Goal: Task Accomplishment & Management: Complete application form

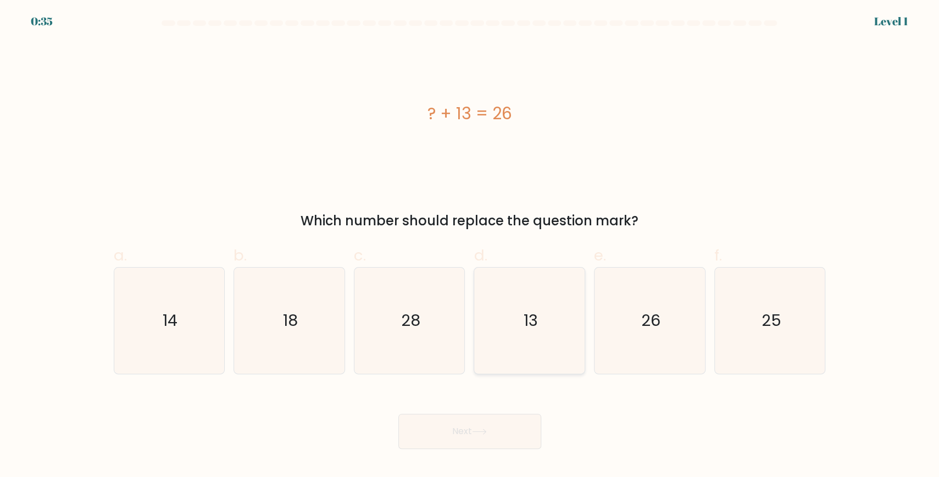
click at [527, 321] on text "13" at bounding box center [530, 320] width 14 height 22
click at [470, 246] on input "d. 13" at bounding box center [470, 241] width 1 height 7
radio input "true"
click at [508, 437] on button "Next" at bounding box center [469, 431] width 143 height 35
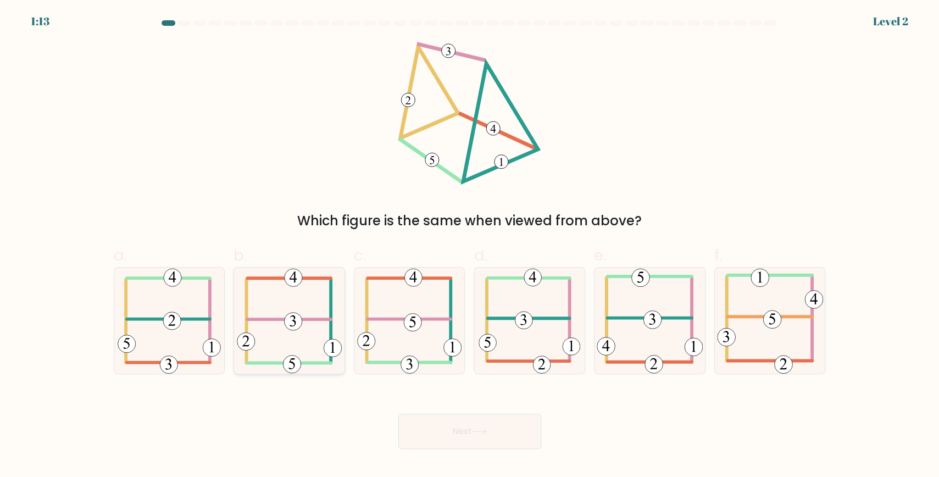
click at [321, 346] on icon at bounding box center [289, 321] width 105 height 106
click at [470, 246] on input "b." at bounding box center [470, 241] width 1 height 7
radio input "true"
click at [486, 433] on icon at bounding box center [479, 431] width 15 height 6
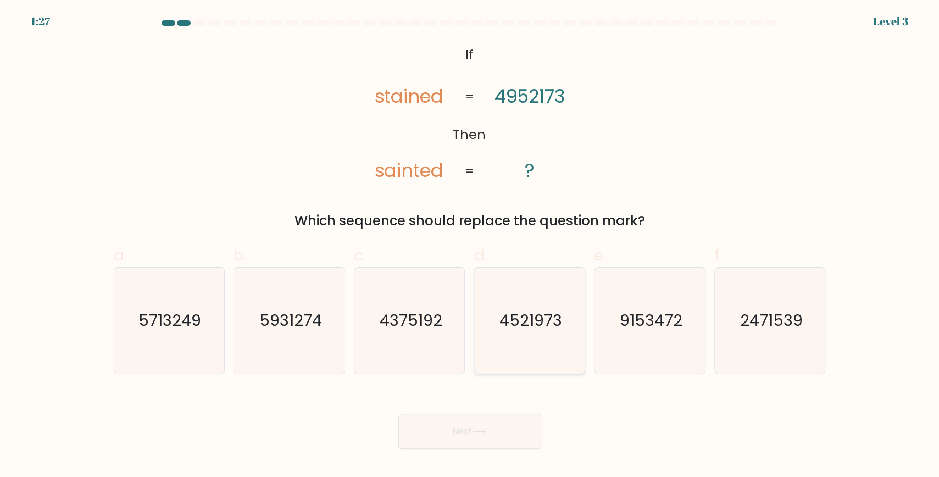
click at [507, 329] on icon "4521973" at bounding box center [529, 321] width 106 height 106
click at [470, 246] on input "d. 4521973" at bounding box center [470, 241] width 1 height 7
radio input "true"
click at [511, 427] on button "Next" at bounding box center [469, 431] width 143 height 35
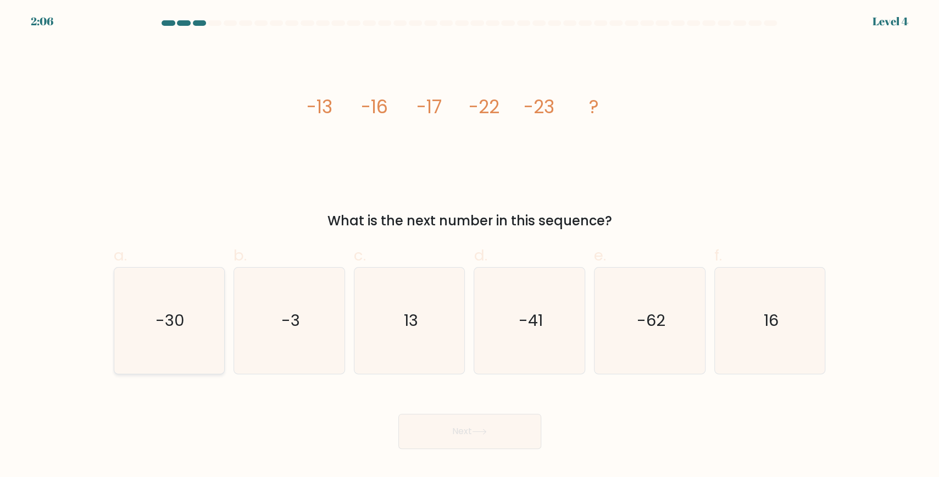
click at [180, 317] on text "-30" at bounding box center [169, 320] width 29 height 22
click at [470, 246] on input "a. -30" at bounding box center [470, 241] width 1 height 7
radio input "true"
click at [519, 433] on button "Next" at bounding box center [469, 431] width 143 height 35
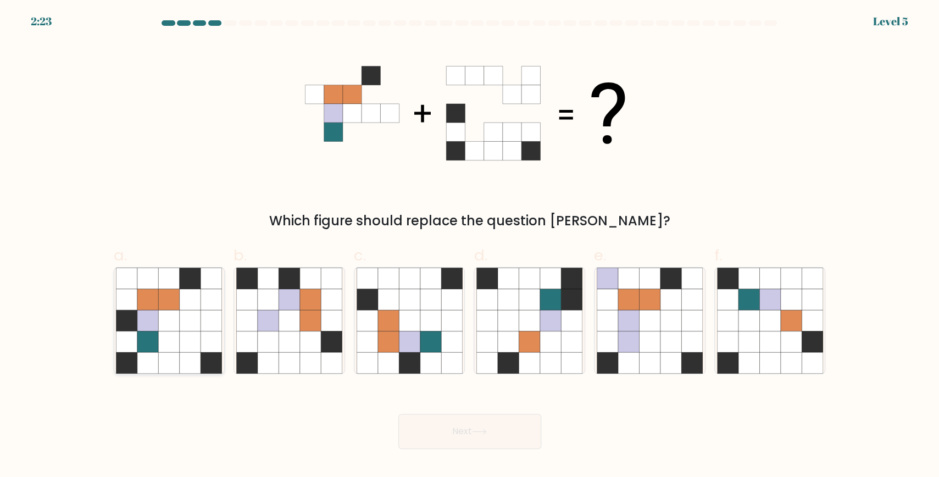
click at [155, 330] on icon at bounding box center [147, 320] width 21 height 21
click at [470, 246] on input "a." at bounding box center [470, 241] width 1 height 7
radio input "true"
click at [428, 423] on button "Next" at bounding box center [469, 431] width 143 height 35
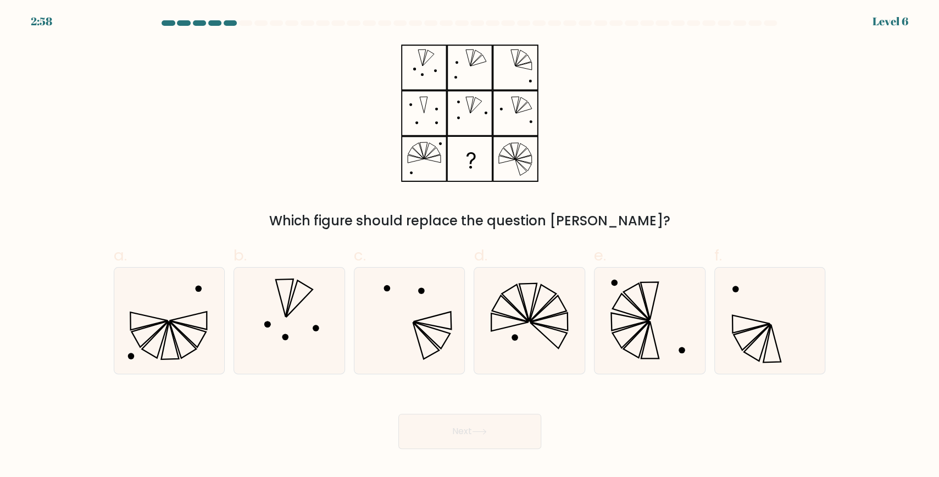
click at [730, 187] on div "Which figure should replace the question [PERSON_NAME]?" at bounding box center [469, 136] width 725 height 189
click at [516, 335] on circle at bounding box center [514, 337] width 7 height 7
click at [470, 246] on input "d." at bounding box center [470, 241] width 1 height 7
radio input "true"
click at [499, 433] on button "Next" at bounding box center [469, 431] width 143 height 35
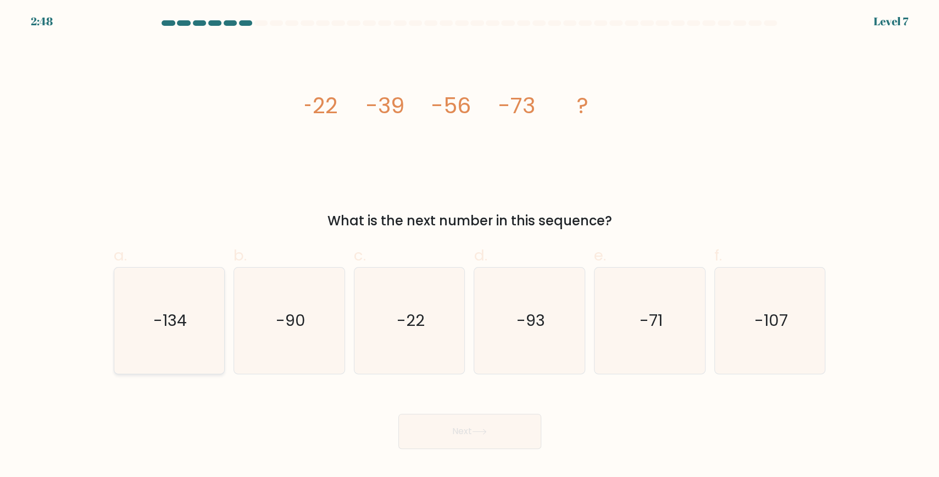
click at [185, 322] on text "-134" at bounding box center [170, 320] width 34 height 22
click at [470, 246] on input "a. -134" at bounding box center [470, 241] width 1 height 7
radio input "true"
click at [437, 431] on button "Next" at bounding box center [469, 431] width 143 height 35
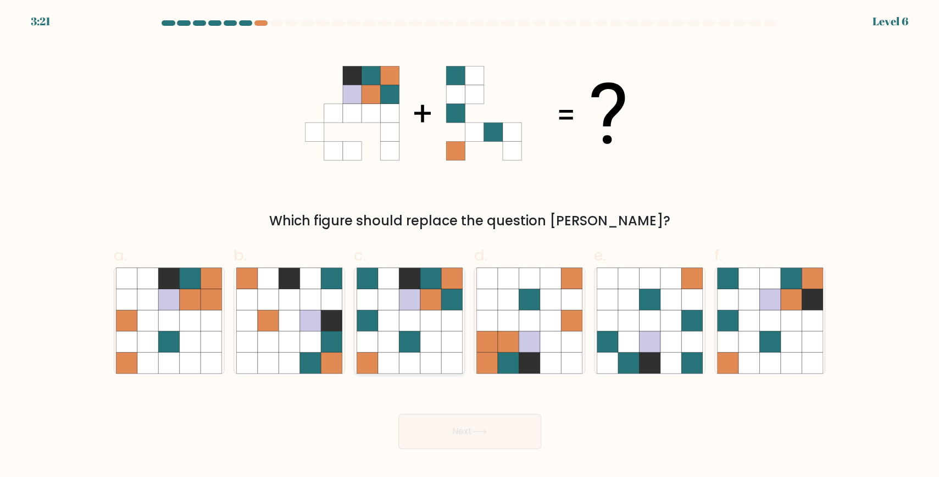
click at [420, 316] on icon at bounding box center [430, 320] width 21 height 21
click at [470, 246] on input "c." at bounding box center [470, 241] width 1 height 7
radio input "true"
click at [469, 429] on button "Next" at bounding box center [469, 431] width 143 height 35
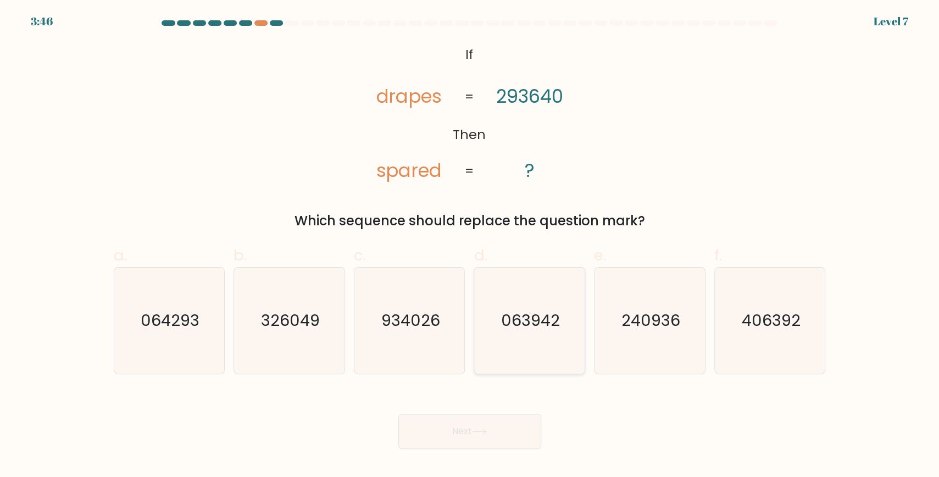
click at [541, 312] on text "063942" at bounding box center [530, 320] width 59 height 22
click at [470, 246] on input "d. 063942" at bounding box center [470, 241] width 1 height 7
radio input "true"
click at [493, 433] on button "Next" at bounding box center [469, 431] width 143 height 35
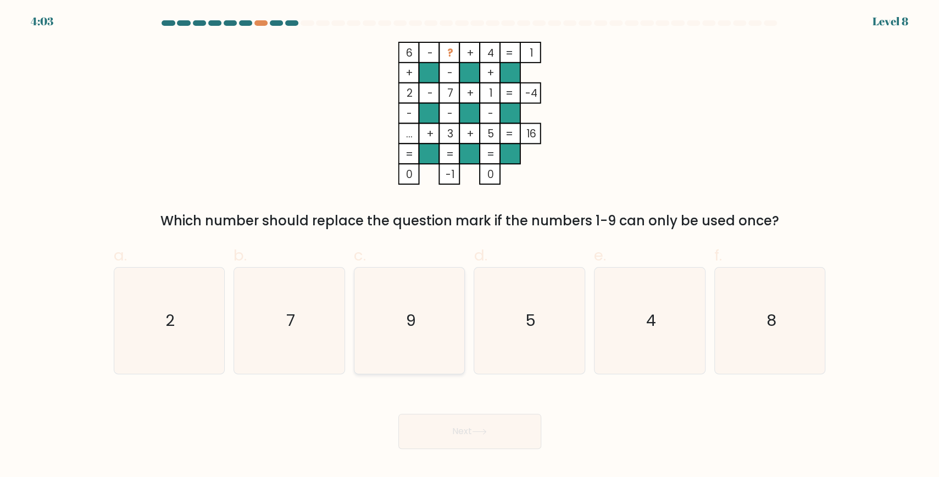
click at [395, 336] on icon "9" at bounding box center [410, 321] width 106 height 106
click at [470, 246] on input "c. 9" at bounding box center [470, 241] width 1 height 7
radio input "true"
click at [497, 441] on button "Next" at bounding box center [469, 431] width 143 height 35
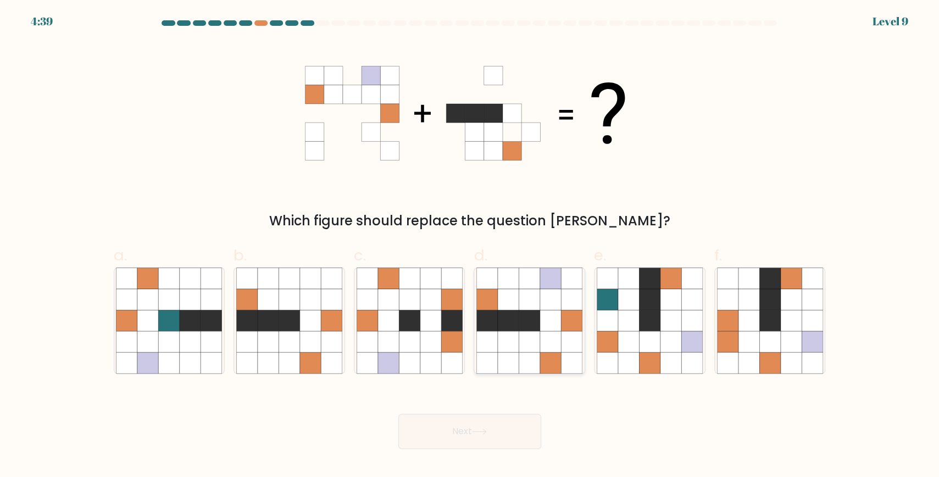
click at [550, 325] on icon at bounding box center [550, 320] width 21 height 21
click at [470, 246] on input "d." at bounding box center [470, 241] width 1 height 7
radio input "true"
click at [487, 437] on button "Next" at bounding box center [469, 431] width 143 height 35
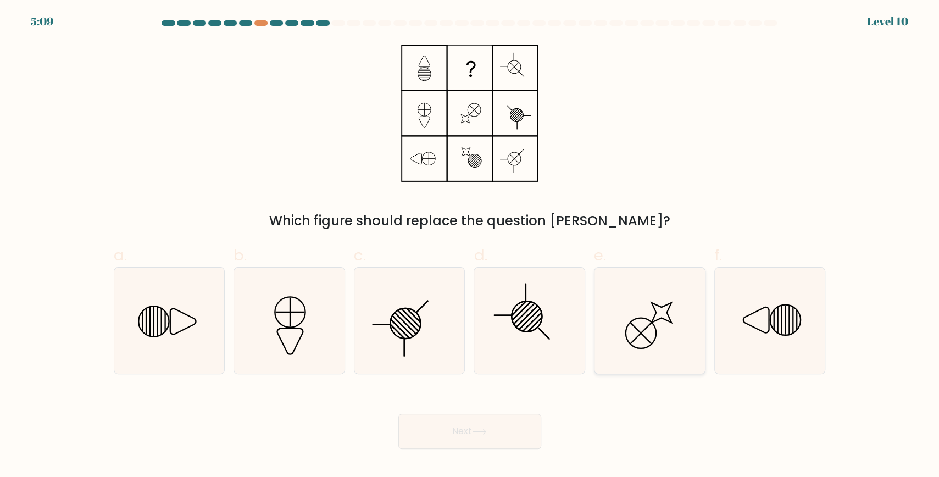
click at [655, 325] on icon at bounding box center [650, 321] width 106 height 106
click at [470, 246] on input "e." at bounding box center [470, 241] width 1 height 7
radio input "true"
click at [483, 432] on icon at bounding box center [478, 431] width 13 height 5
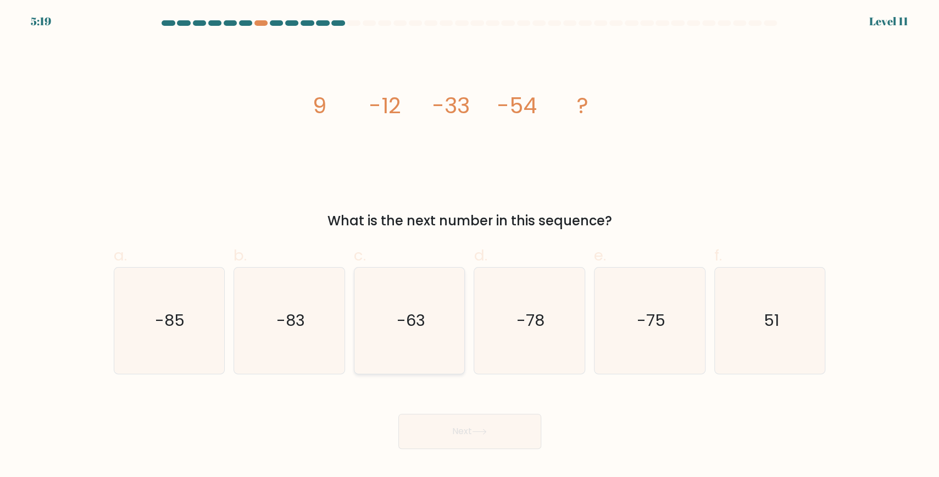
click at [392, 325] on icon "-63" at bounding box center [410, 321] width 106 height 106
click at [470, 246] on input "c. -63" at bounding box center [470, 241] width 1 height 7
radio input "true"
click at [508, 434] on button "Next" at bounding box center [469, 431] width 143 height 35
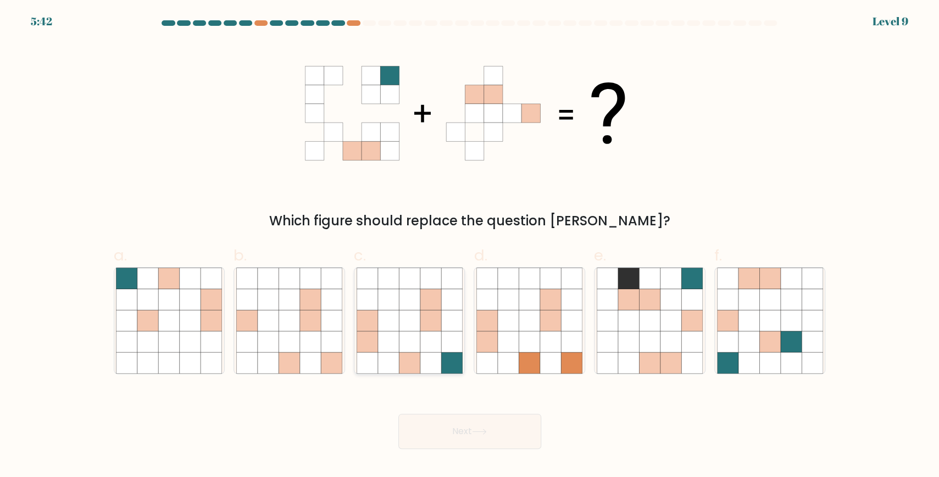
click at [410, 333] on icon at bounding box center [409, 341] width 21 height 21
click at [470, 246] on input "c." at bounding box center [470, 241] width 1 height 7
radio input "true"
click at [469, 430] on button "Next" at bounding box center [469, 431] width 143 height 35
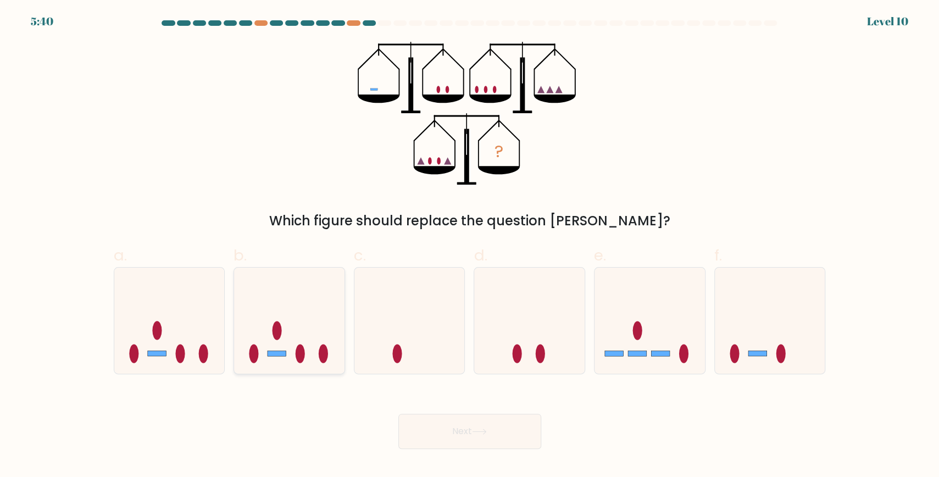
click at [307, 319] on icon at bounding box center [289, 320] width 110 height 91
click at [470, 246] on input "b." at bounding box center [470, 241] width 1 height 7
radio input "true"
click at [513, 432] on button "Next" at bounding box center [469, 431] width 143 height 35
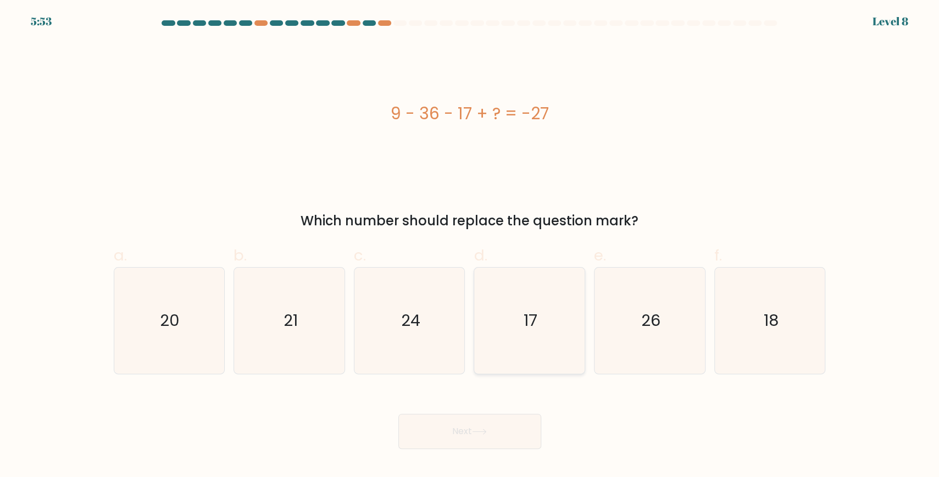
click at [570, 287] on icon "17" at bounding box center [529, 321] width 106 height 106
click at [470, 246] on input "d. 17" at bounding box center [470, 241] width 1 height 7
radio input "true"
click at [494, 426] on button "Next" at bounding box center [469, 431] width 143 height 35
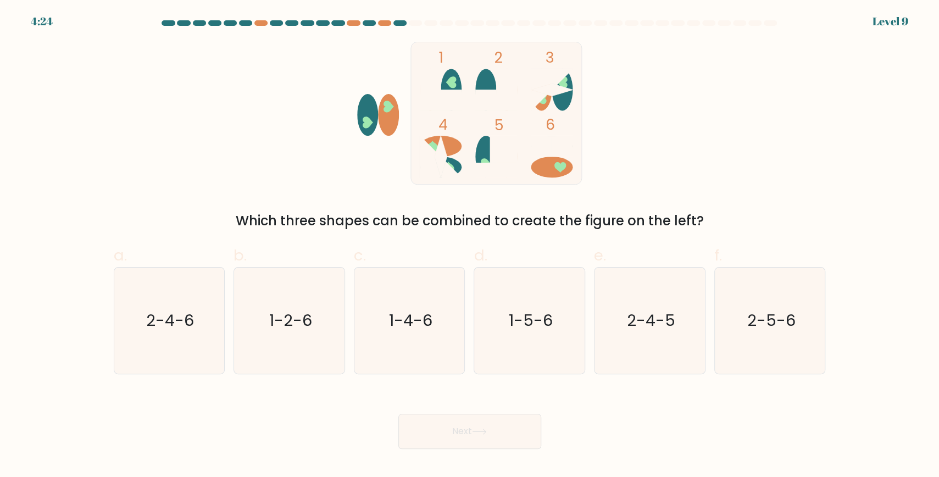
drag, startPoint x: 316, startPoint y: 320, endPoint x: 517, endPoint y: 422, distance: 225.8
click at [314, 321] on icon "1-2-6" at bounding box center [289, 321] width 106 height 106
click at [489, 421] on button "Next" at bounding box center [469, 431] width 143 height 35
click at [305, 330] on icon "1-2-6" at bounding box center [289, 321] width 106 height 106
click at [470, 246] on input "b. 1-2-6" at bounding box center [470, 241] width 1 height 7
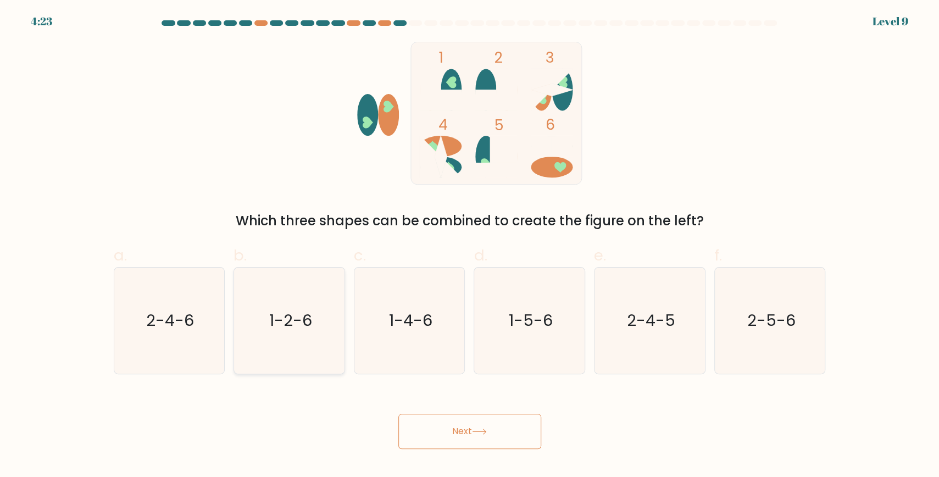
radio input "true"
click at [460, 437] on button "Next" at bounding box center [469, 431] width 143 height 35
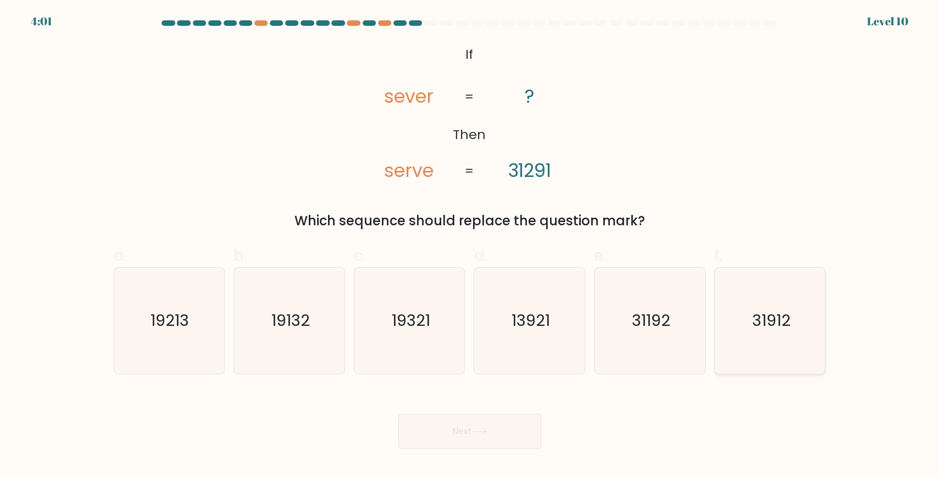
click at [779, 314] on text "31912" at bounding box center [770, 320] width 38 height 22
click at [470, 246] on input "f. 31912" at bounding box center [470, 241] width 1 height 7
radio input "true"
click at [443, 425] on button "Next" at bounding box center [469, 431] width 143 height 35
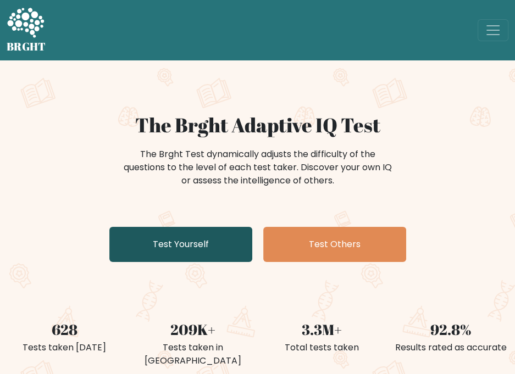
click at [191, 253] on link "Test Yourself" at bounding box center [180, 244] width 143 height 35
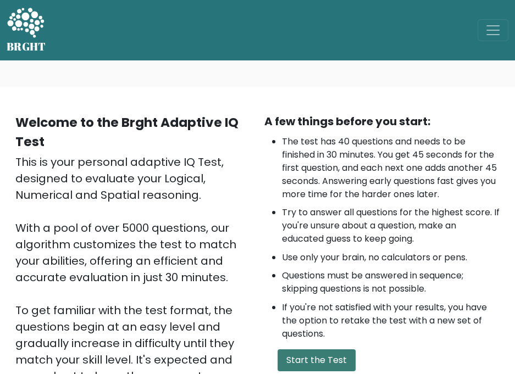
click at [302, 367] on button "Start the Test" at bounding box center [316, 360] width 78 height 22
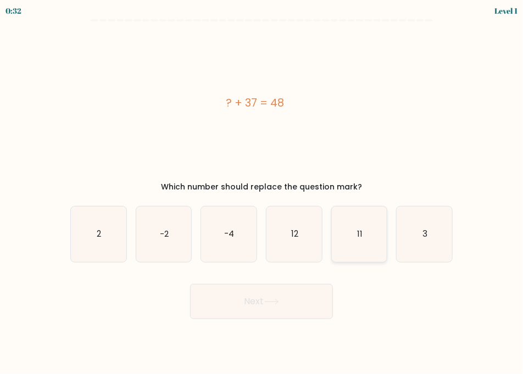
click at [370, 233] on icon "11" at bounding box center [359, 234] width 55 height 55
click at [262, 193] on input "e. 11" at bounding box center [261, 189] width 1 height 5
radio input "true"
click at [288, 301] on button "Next" at bounding box center [261, 301] width 143 height 35
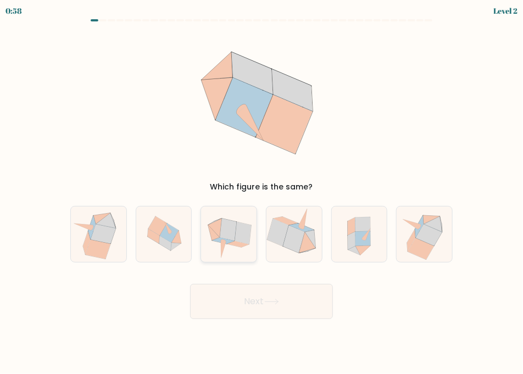
click at [241, 245] on icon at bounding box center [238, 244] width 22 height 6
click at [261, 193] on input "c." at bounding box center [261, 189] width 1 height 5
radio input "true"
click at [258, 298] on button "Next" at bounding box center [261, 301] width 143 height 35
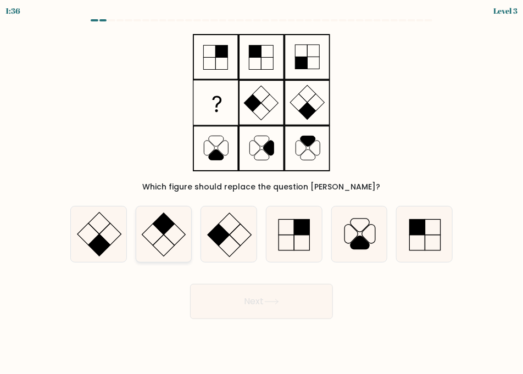
click at [172, 221] on rect at bounding box center [164, 224] width 22 height 22
click at [261, 193] on input "b." at bounding box center [261, 189] width 1 height 5
radio input "true"
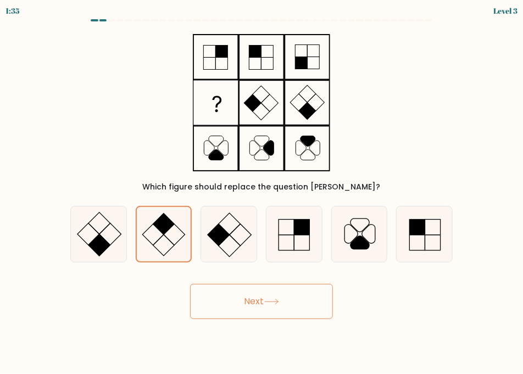
click at [276, 296] on button "Next" at bounding box center [261, 301] width 143 height 35
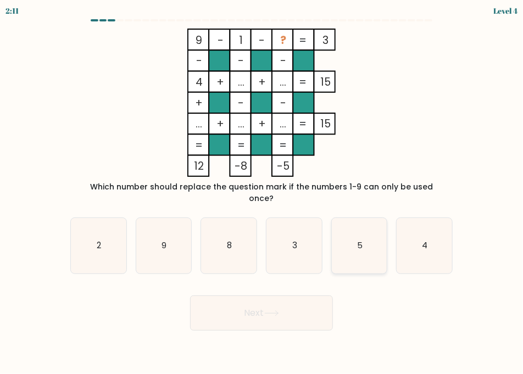
click at [369, 239] on icon "5" at bounding box center [359, 245] width 55 height 55
click at [262, 193] on input "e. 5" at bounding box center [261, 189] width 1 height 5
radio input "true"
click at [289, 297] on button "Next" at bounding box center [261, 313] width 143 height 35
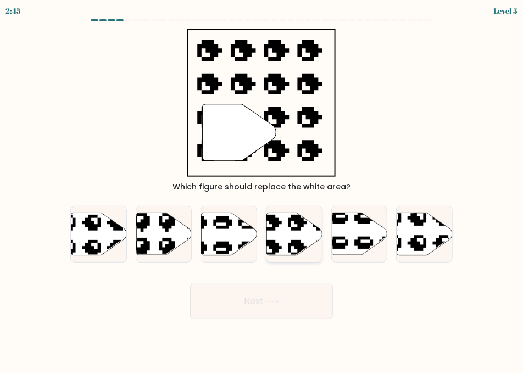
click at [305, 241] on icon at bounding box center [293, 234] width 55 height 42
click at [262, 193] on input "d." at bounding box center [261, 189] width 1 height 5
radio input "true"
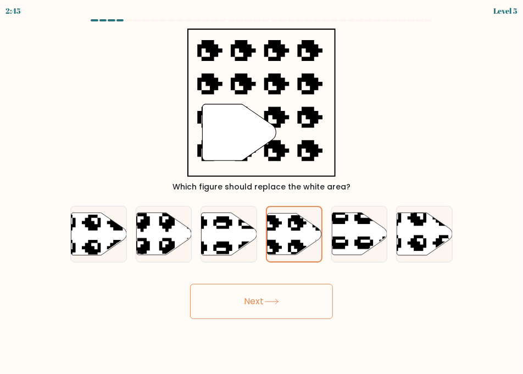
click at [299, 300] on button "Next" at bounding box center [261, 301] width 143 height 35
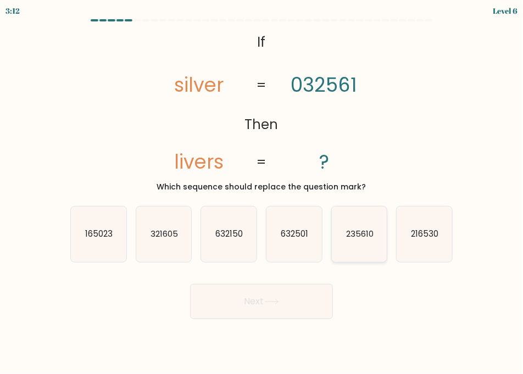
click at [359, 243] on icon "235610" at bounding box center [359, 234] width 55 height 55
click at [262, 193] on input "e. 235610" at bounding box center [261, 189] width 1 height 5
radio input "true"
click at [283, 296] on button "Next" at bounding box center [261, 301] width 143 height 35
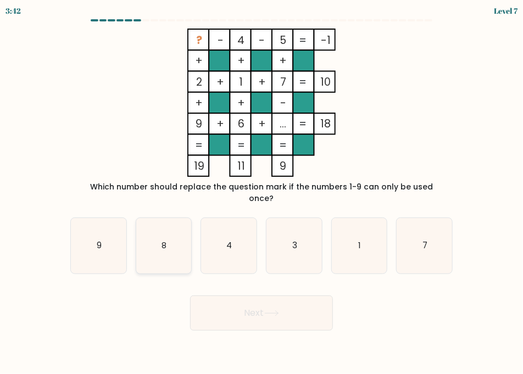
click at [169, 229] on icon "8" at bounding box center [163, 245] width 55 height 55
click at [261, 193] on input "b. 8" at bounding box center [261, 189] width 1 height 5
radio input "true"
click at [249, 305] on button "Next" at bounding box center [261, 313] width 143 height 35
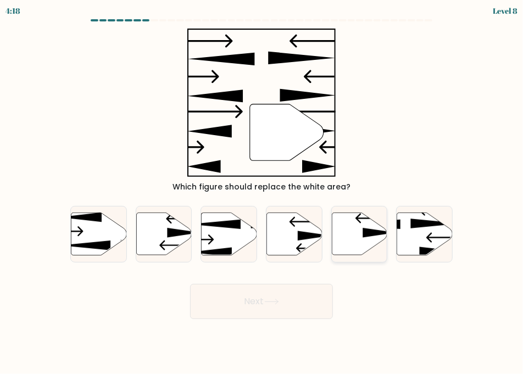
click at [361, 239] on icon at bounding box center [359, 234] width 55 height 42
click at [262, 193] on input "e." at bounding box center [261, 189] width 1 height 5
radio input "true"
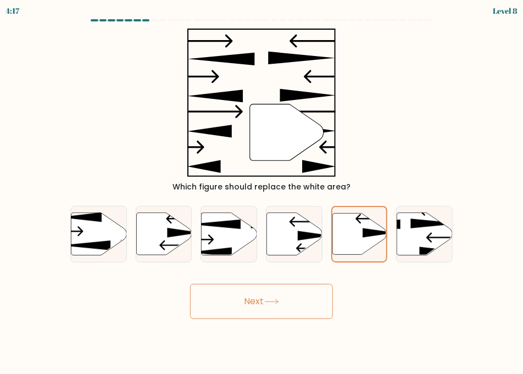
click at [313, 300] on button "Next" at bounding box center [261, 301] width 143 height 35
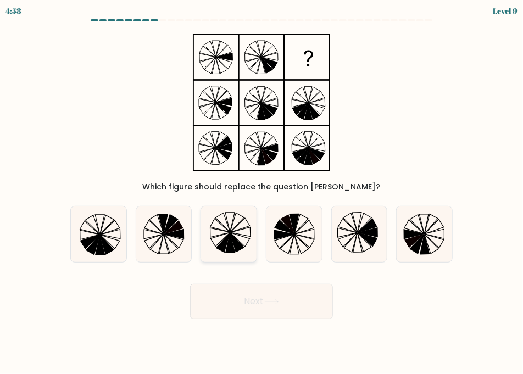
click at [231, 239] on icon at bounding box center [230, 243] width 9 height 20
click at [261, 193] on input "c." at bounding box center [261, 189] width 1 height 5
radio input "true"
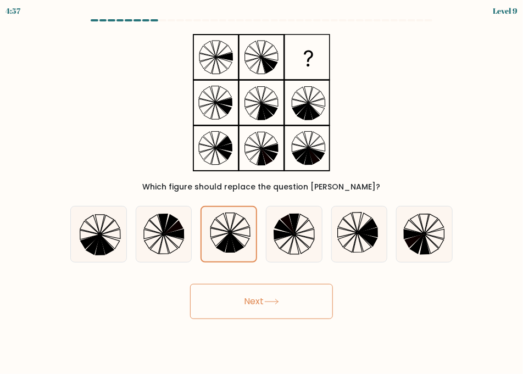
click at [268, 300] on icon at bounding box center [271, 302] width 15 height 6
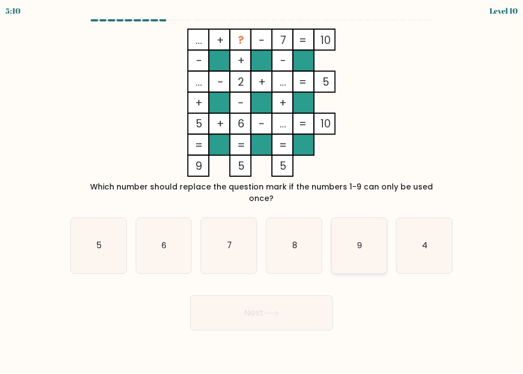
click at [374, 235] on icon "9" at bounding box center [359, 245] width 55 height 55
click at [262, 193] on input "e. 9" at bounding box center [261, 189] width 1 height 5
radio input "true"
click at [276, 296] on button "Next" at bounding box center [261, 313] width 143 height 35
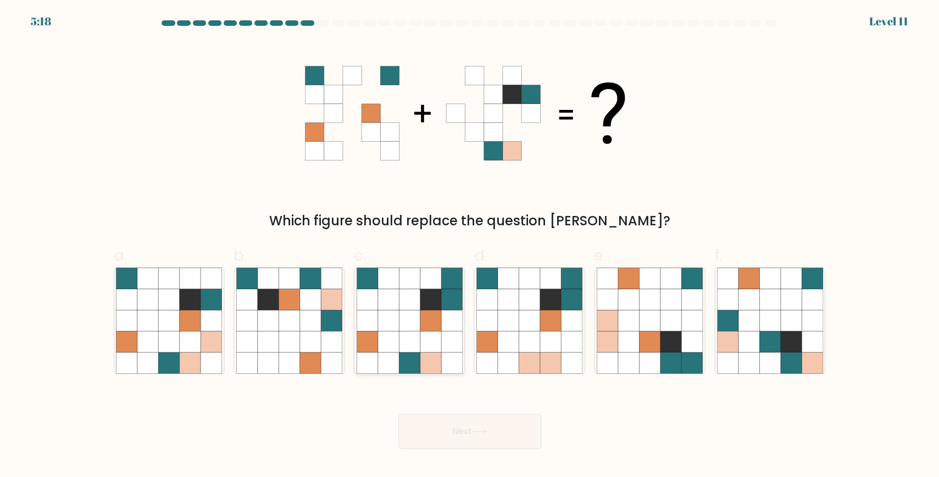
click at [411, 341] on icon at bounding box center [409, 341] width 21 height 21
click at [470, 246] on input "c." at bounding box center [470, 241] width 1 height 7
radio input "true"
click at [464, 374] on button "Next" at bounding box center [469, 431] width 143 height 35
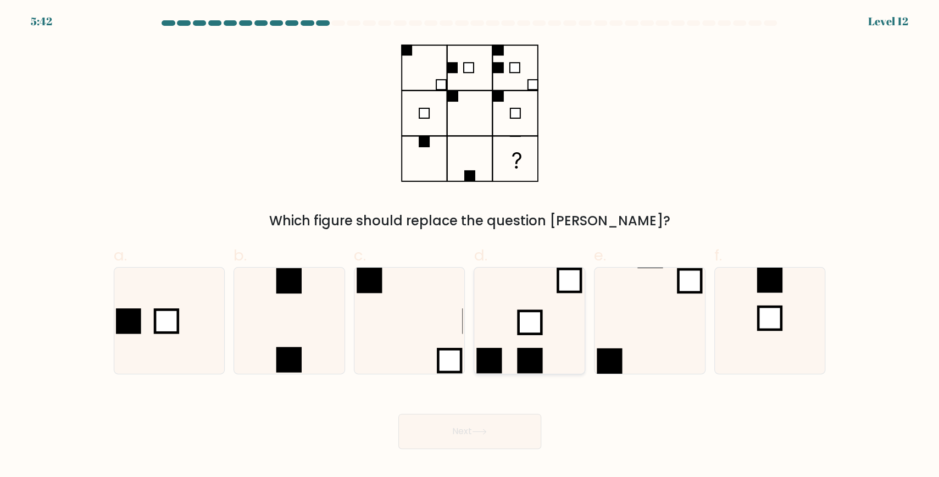
click at [522, 317] on icon at bounding box center [529, 321] width 106 height 106
click at [470, 246] on input "d." at bounding box center [470, 241] width 1 height 7
radio input "true"
click at [494, 374] on button "Next" at bounding box center [469, 431] width 143 height 35
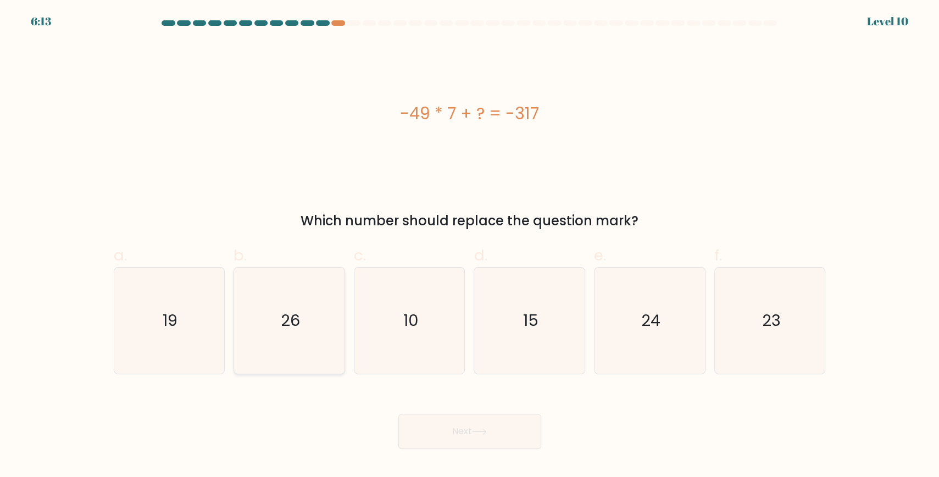
click at [264, 324] on icon "26" at bounding box center [289, 321] width 106 height 106
click at [470, 246] on input "b. 26" at bounding box center [470, 241] width 1 height 7
radio input "true"
click at [517, 374] on button "Next" at bounding box center [469, 431] width 143 height 35
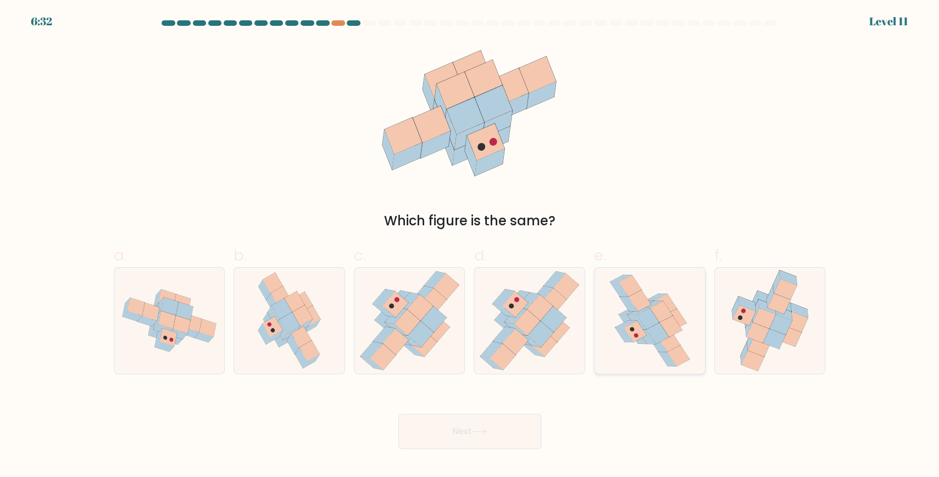
click at [522, 333] on icon at bounding box center [670, 325] width 23 height 21
click at [470, 246] on input "e." at bounding box center [470, 241] width 1 height 7
radio input "true"
click at [522, 374] on button "Next" at bounding box center [469, 431] width 143 height 35
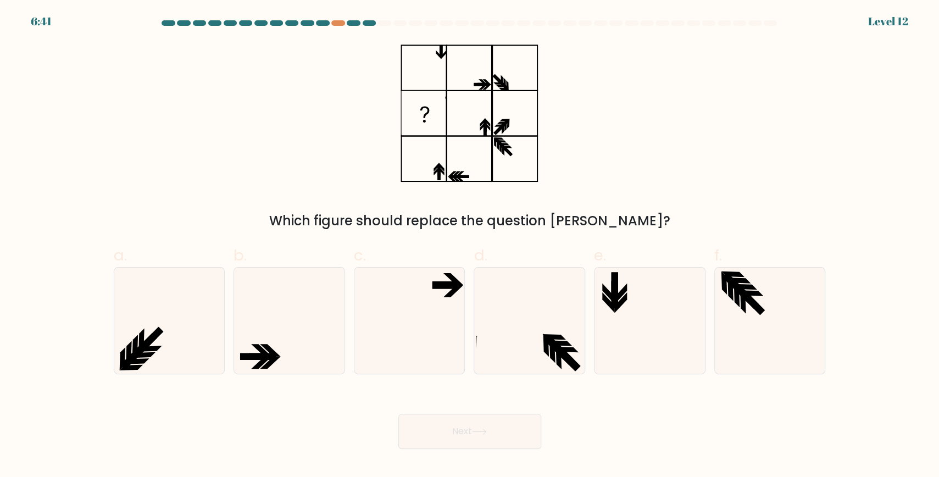
drag, startPoint x: 544, startPoint y: 344, endPoint x: 559, endPoint y: 393, distance: 51.1
click at [522, 344] on icon at bounding box center [529, 321] width 106 height 106
click at [470, 246] on input "d." at bounding box center [470, 241] width 1 height 7
radio input "true"
click at [515, 374] on button "Next" at bounding box center [469, 431] width 143 height 35
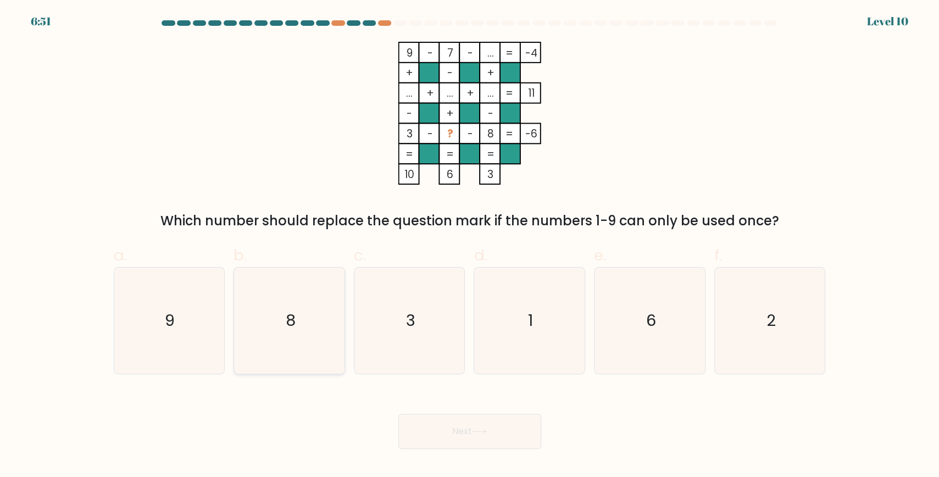
click at [269, 330] on icon "8" at bounding box center [289, 321] width 106 height 106
click at [470, 246] on input "b. 8" at bounding box center [470, 241] width 1 height 7
radio input "true"
click at [522, 374] on button "Next" at bounding box center [469, 431] width 143 height 35
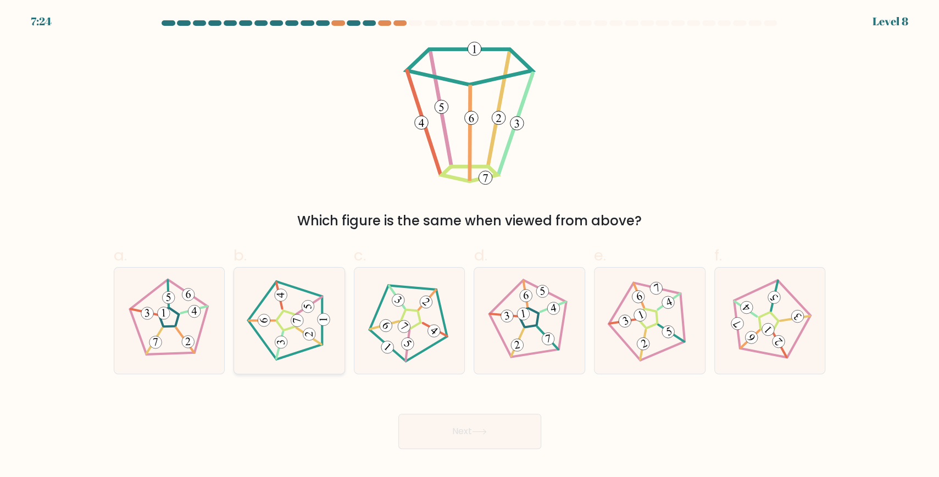
click at [302, 335] on icon at bounding box center [289, 320] width 85 height 85
click at [470, 246] on input "b." at bounding box center [470, 241] width 1 height 7
radio input "true"
click at [474, 374] on button "Next" at bounding box center [469, 431] width 143 height 35
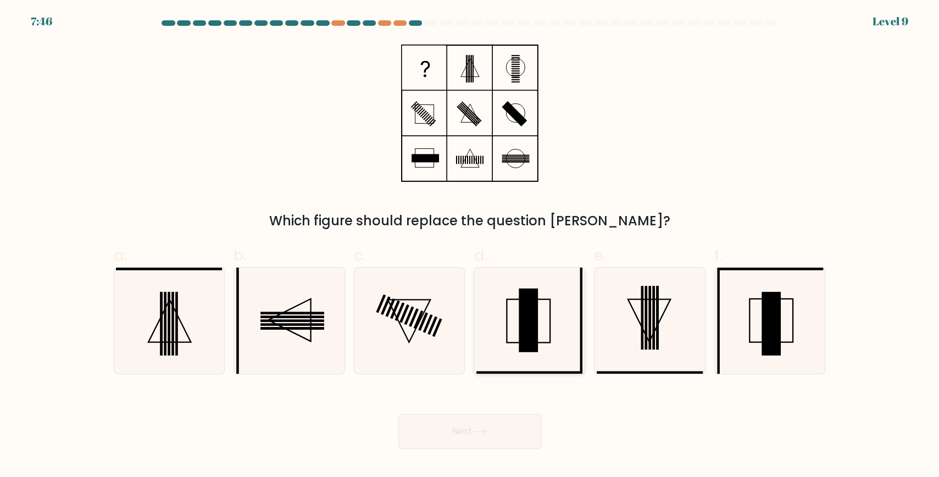
click at [522, 304] on icon at bounding box center [529, 321] width 106 height 106
click at [470, 246] on input "d." at bounding box center [470, 241] width 1 height 7
radio input "true"
click at [511, 374] on button "Next" at bounding box center [469, 431] width 143 height 35
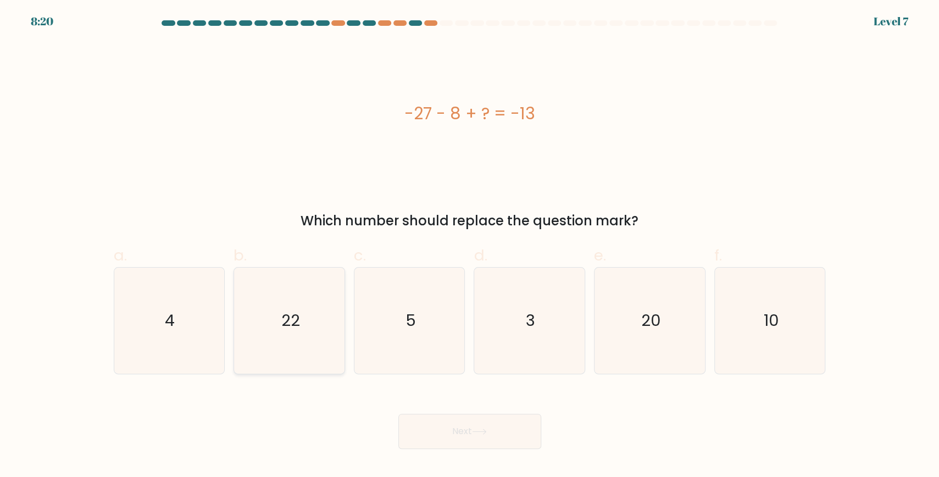
click at [315, 294] on icon "22" at bounding box center [289, 321] width 106 height 106
click at [470, 246] on input "b. 22" at bounding box center [470, 241] width 1 height 7
radio input "true"
click at [449, 374] on button "Next" at bounding box center [469, 431] width 143 height 35
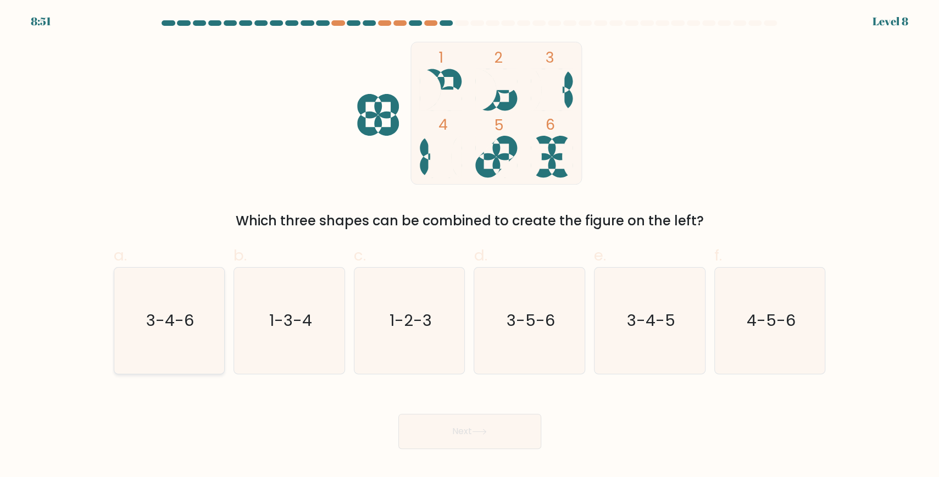
click at [185, 321] on text "3-4-6" at bounding box center [170, 320] width 48 height 22
click at [470, 246] on input "a. 3-4-6" at bounding box center [470, 241] width 1 height 7
radio input "true"
click at [522, 374] on button "Next" at bounding box center [469, 431] width 143 height 35
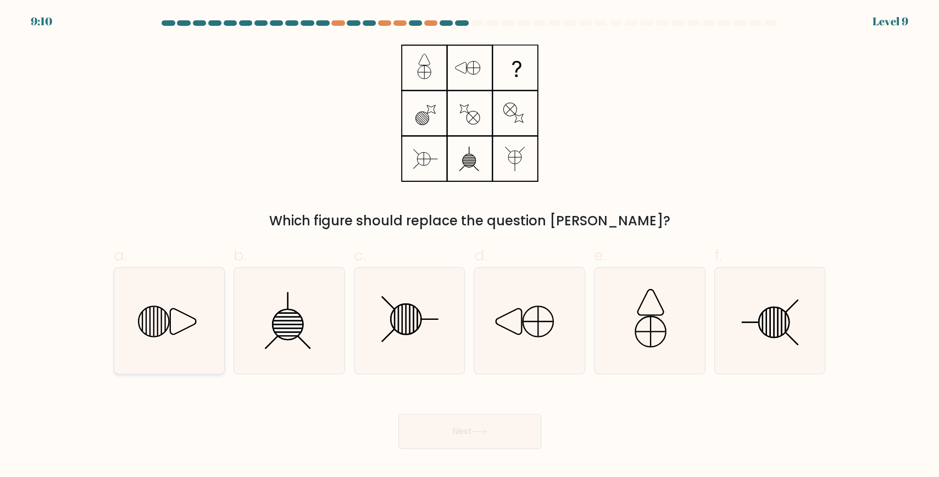
click at [164, 317] on icon at bounding box center [169, 321] width 106 height 106
click at [470, 246] on input "a." at bounding box center [470, 241] width 1 height 7
radio input "true"
click at [469, 374] on button "Next" at bounding box center [469, 431] width 143 height 35
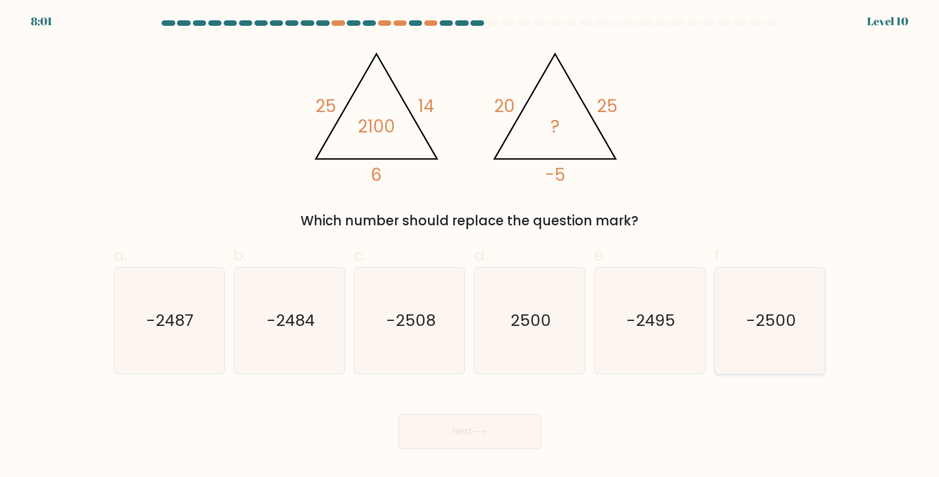
click at [522, 315] on text "-2500" at bounding box center [771, 320] width 50 height 22
click at [470, 246] on input "f. -2500" at bounding box center [470, 241] width 1 height 7
radio input "true"
click at [504, 374] on button "Next" at bounding box center [469, 431] width 143 height 35
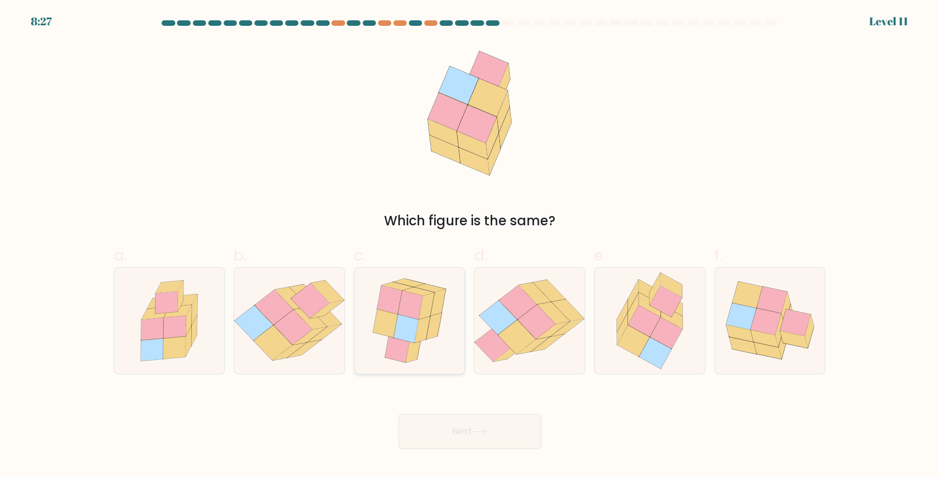
click at [421, 310] on icon at bounding box center [426, 305] width 15 height 27
click at [470, 246] on input "c." at bounding box center [470, 241] width 1 height 7
radio input "true"
click at [475, 374] on button "Next" at bounding box center [469, 431] width 143 height 35
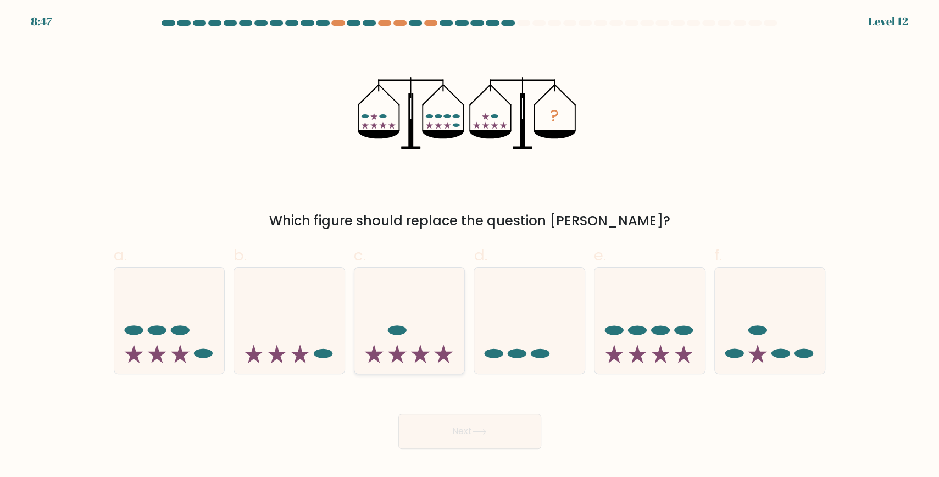
click at [423, 348] on icon at bounding box center [409, 320] width 110 height 91
click at [470, 246] on input "c." at bounding box center [470, 241] width 1 height 7
radio input "true"
click at [494, 374] on button "Next" at bounding box center [469, 431] width 143 height 35
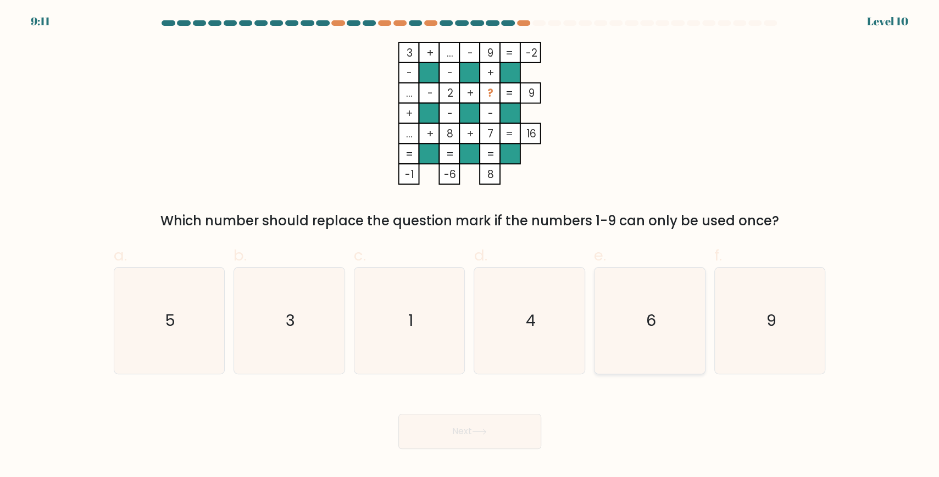
drag, startPoint x: 662, startPoint y: 301, endPoint x: 628, endPoint y: 361, distance: 69.2
click at [522, 303] on icon "6" at bounding box center [650, 321] width 106 height 106
click at [501, 374] on button "Next" at bounding box center [469, 431] width 143 height 35
click at [522, 327] on icon "6" at bounding box center [650, 321] width 106 height 106
click at [470, 246] on input "e. 6" at bounding box center [470, 241] width 1 height 7
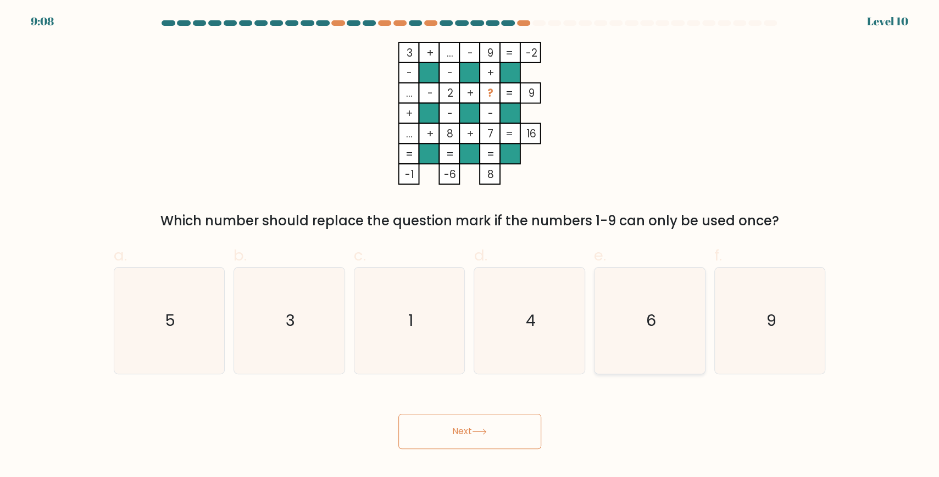
radio input "true"
click at [467, 374] on button "Next" at bounding box center [469, 431] width 143 height 35
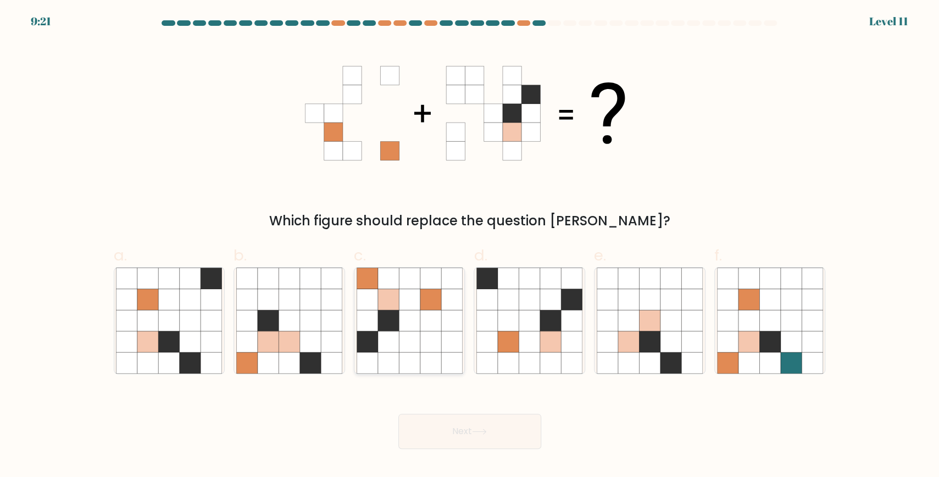
click at [426, 320] on icon at bounding box center [430, 320] width 21 height 21
click at [470, 246] on input "c." at bounding box center [470, 241] width 1 height 7
radio input "true"
click at [463, 374] on button "Next" at bounding box center [469, 431] width 143 height 35
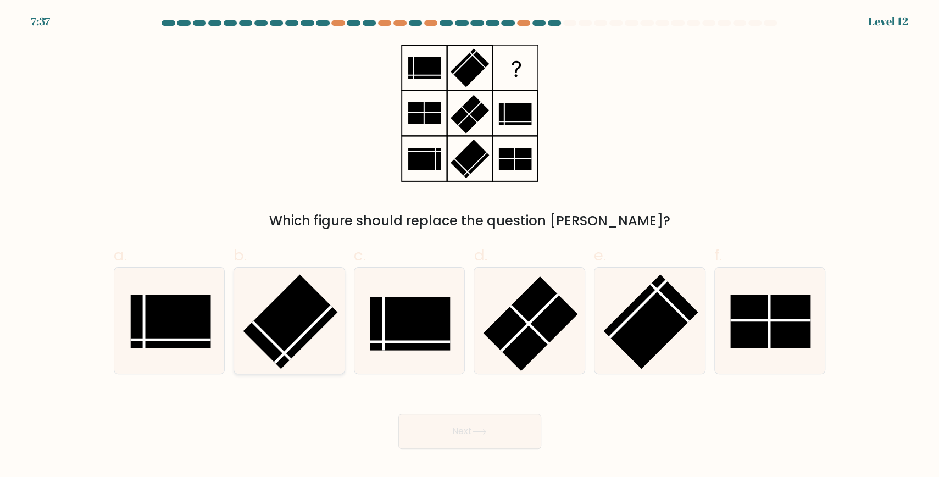
click at [281, 331] on rect at bounding box center [290, 321] width 94 height 94
click at [470, 246] on input "b." at bounding box center [470, 241] width 1 height 7
radio input "true"
click at [467, 374] on button "Next" at bounding box center [469, 431] width 143 height 35
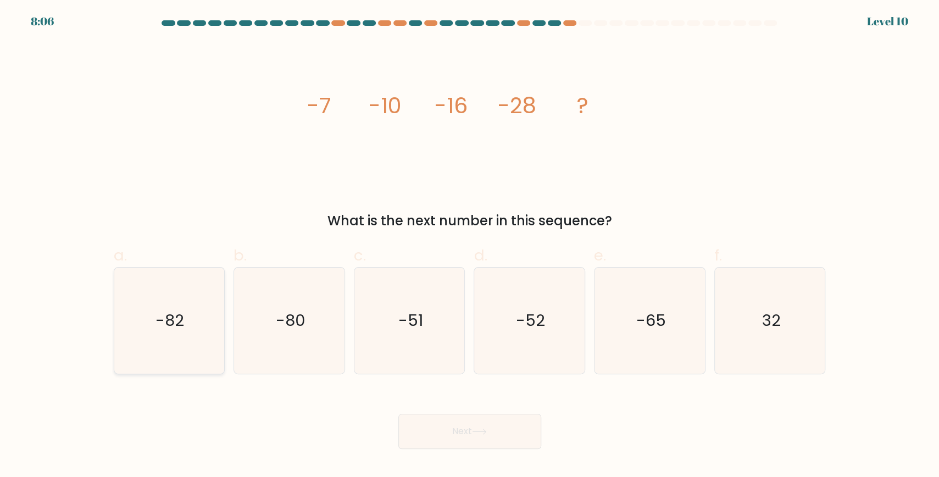
click at [186, 326] on icon "-82" at bounding box center [169, 321] width 106 height 106
click at [470, 246] on input "a. -82" at bounding box center [470, 241] width 1 height 7
radio input "true"
click at [453, 374] on button "Next" at bounding box center [469, 431] width 143 height 35
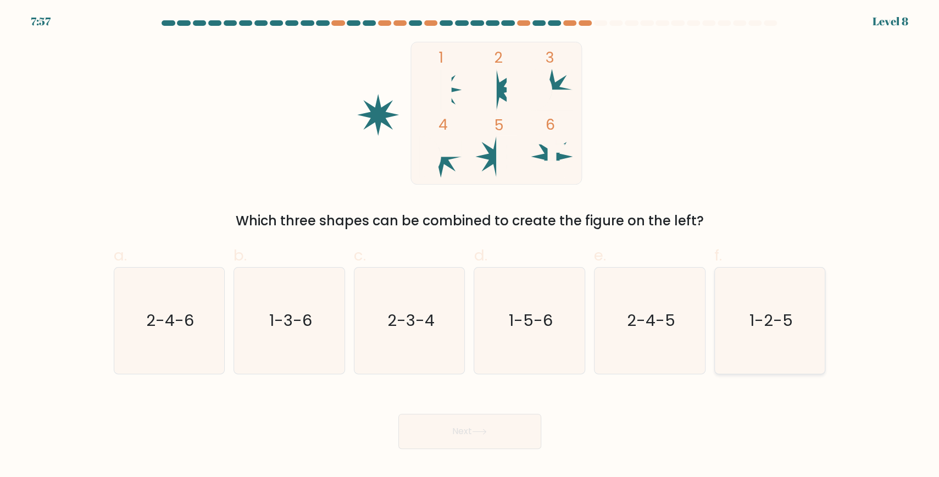
click at [522, 319] on text "1-2-5" at bounding box center [770, 320] width 43 height 22
click at [470, 246] on input "f. 1-2-5" at bounding box center [470, 241] width 1 height 7
radio input "true"
click at [499, 374] on button "Next" at bounding box center [469, 431] width 143 height 35
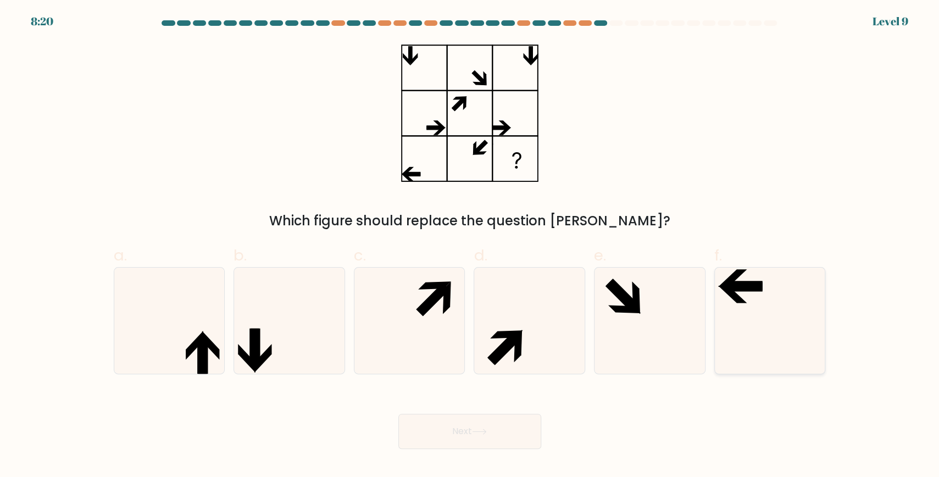
click at [522, 285] on icon at bounding box center [743, 286] width 37 height 9
click at [470, 246] on input "f." at bounding box center [470, 241] width 1 height 7
radio input "true"
click at [516, 374] on button "Next" at bounding box center [469, 431] width 143 height 35
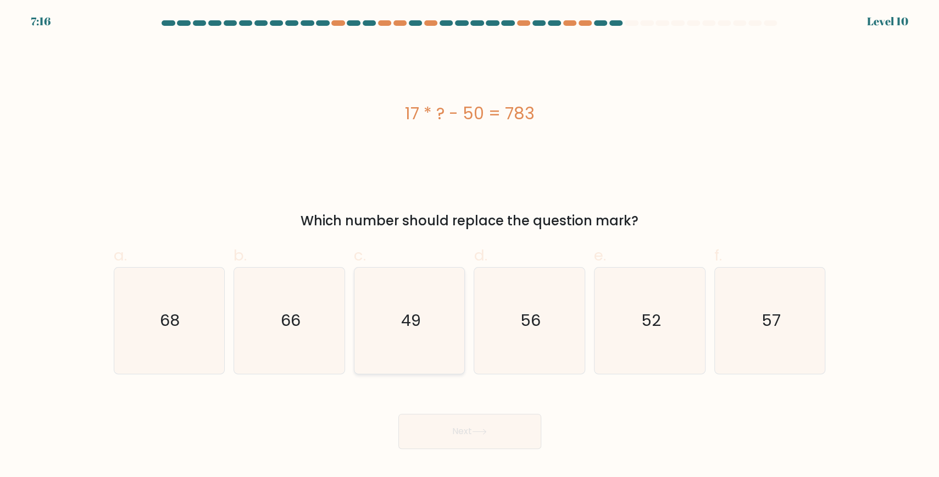
click at [425, 325] on icon "49" at bounding box center [410, 321] width 106 height 106
click at [470, 246] on input "c. 49" at bounding box center [470, 241] width 1 height 7
radio input "true"
click at [456, 374] on button "Next" at bounding box center [469, 431] width 143 height 35
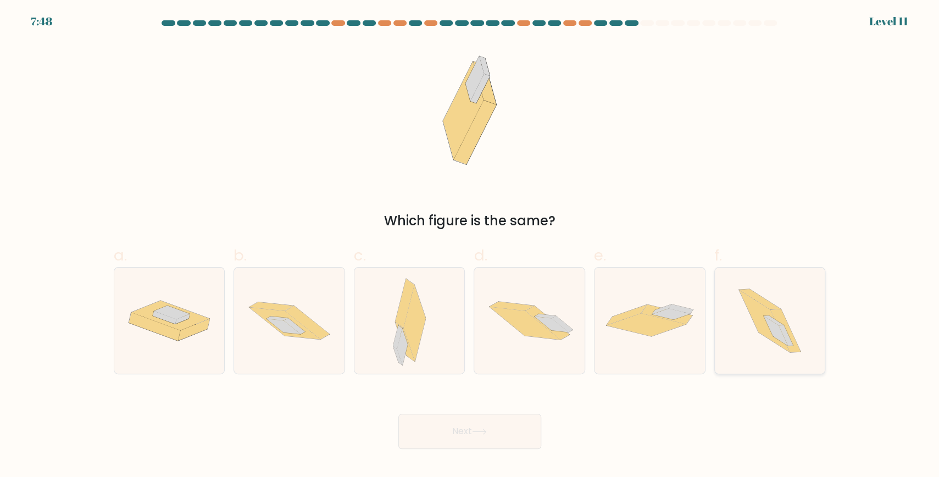
click at [522, 338] on icon at bounding box center [776, 331] width 24 height 30
click at [470, 246] on input "f." at bounding box center [470, 241] width 1 height 7
radio input "true"
click at [500, 374] on button "Next" at bounding box center [469, 431] width 143 height 35
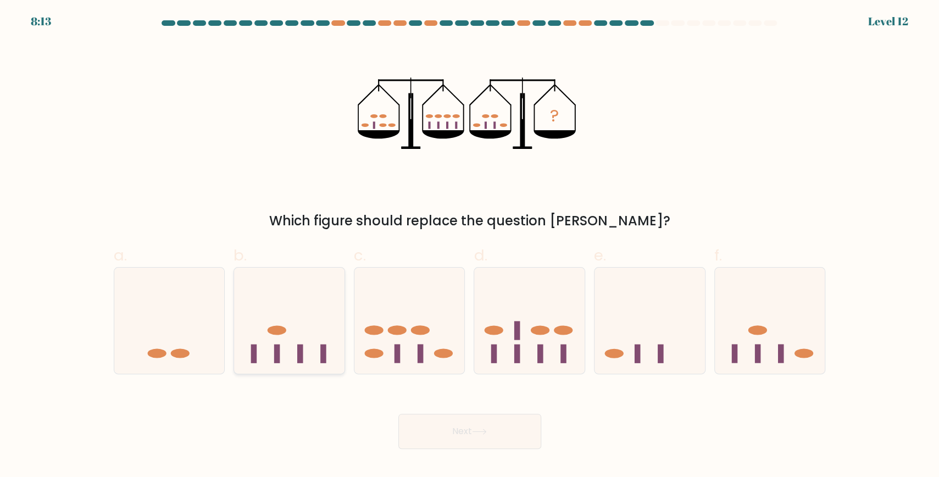
click at [286, 351] on icon at bounding box center [289, 320] width 110 height 91
click at [470, 246] on input "b." at bounding box center [470, 241] width 1 height 7
radio input "true"
click at [522, 374] on button "Next" at bounding box center [469, 431] width 143 height 35
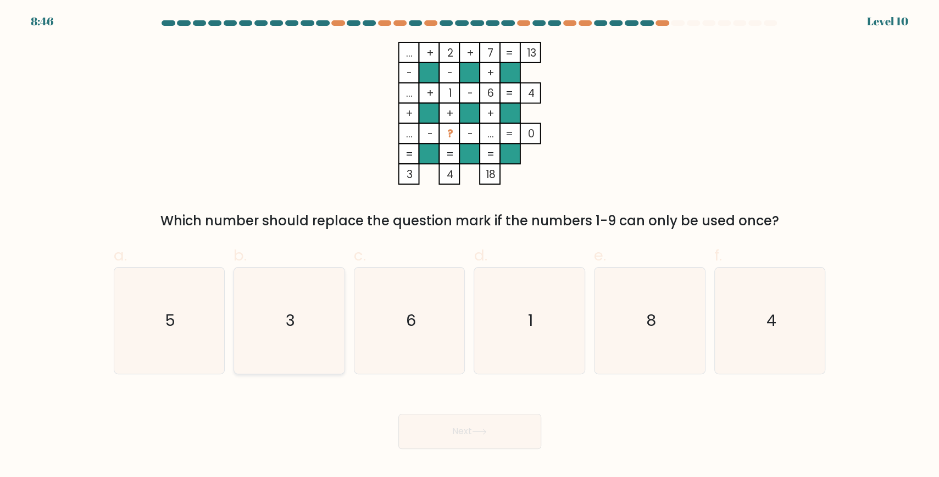
click at [299, 305] on icon "3" at bounding box center [289, 321] width 106 height 106
click at [470, 246] on input "b. 3" at bounding box center [470, 241] width 1 height 7
radio input "true"
click at [502, 374] on button "Next" at bounding box center [469, 431] width 143 height 35
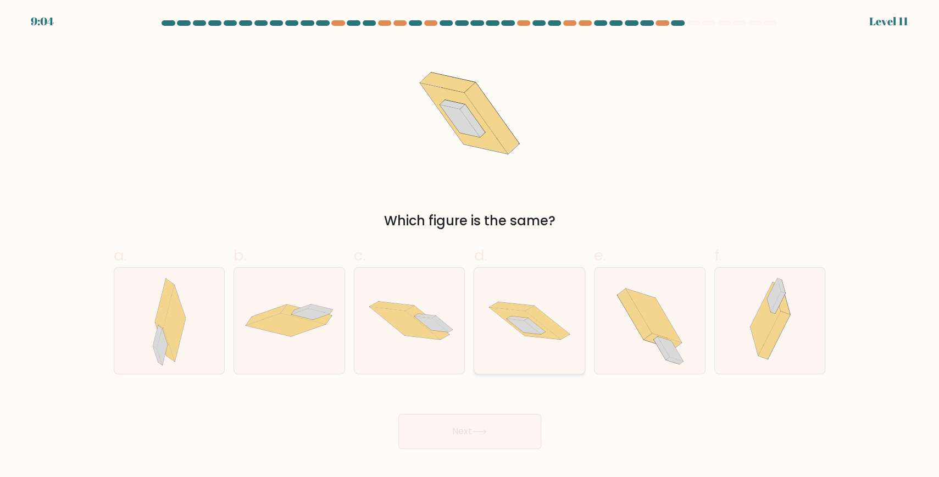
click at [512, 330] on icon at bounding box center [529, 320] width 110 height 73
click at [470, 246] on input "d." at bounding box center [470, 241] width 1 height 7
radio input "true"
click at [495, 374] on button "Next" at bounding box center [469, 431] width 143 height 35
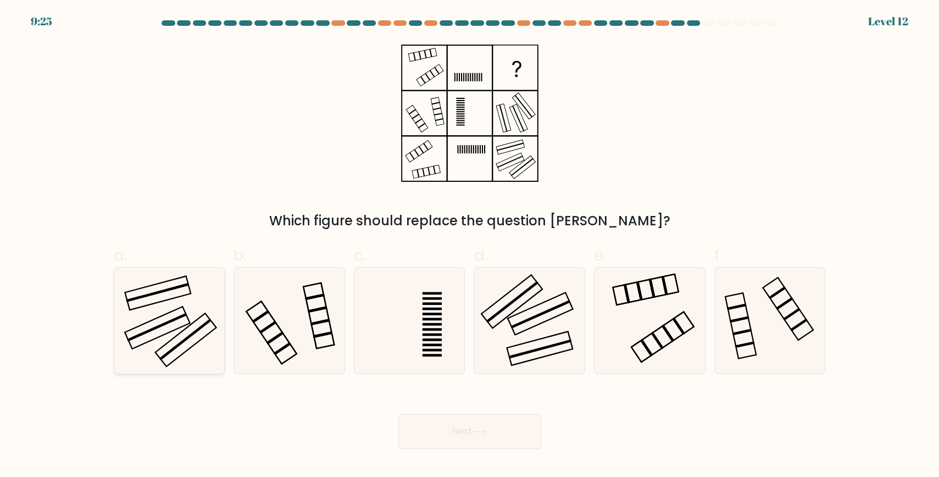
click at [194, 288] on icon at bounding box center [169, 321] width 106 height 106
click at [470, 246] on input "a." at bounding box center [470, 241] width 1 height 7
radio input "true"
drag, startPoint x: 512, startPoint y: 438, endPoint x: 512, endPoint y: 432, distance: 6.0
click at [512, 374] on button "Next" at bounding box center [469, 431] width 143 height 35
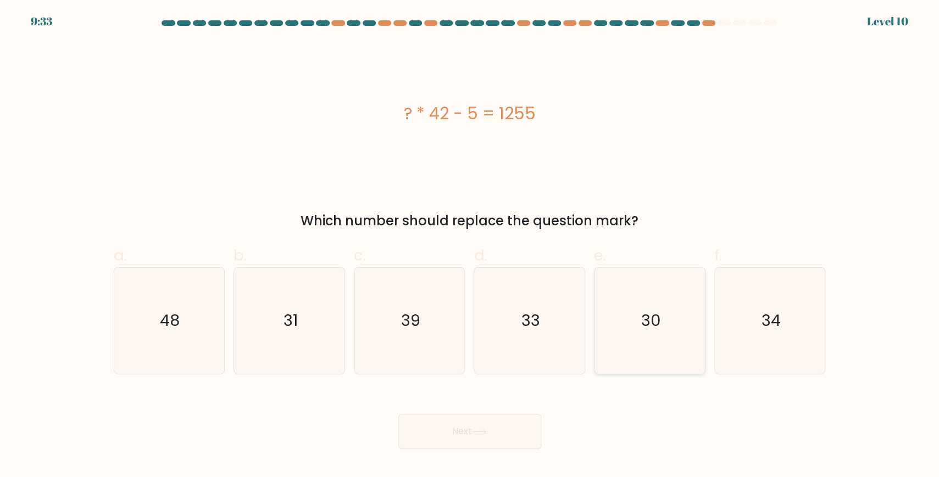
click at [522, 287] on icon "30" at bounding box center [650, 321] width 106 height 106
click at [470, 246] on input "e. 30" at bounding box center [470, 241] width 1 height 7
radio input "true"
click at [487, 374] on icon at bounding box center [479, 431] width 15 height 6
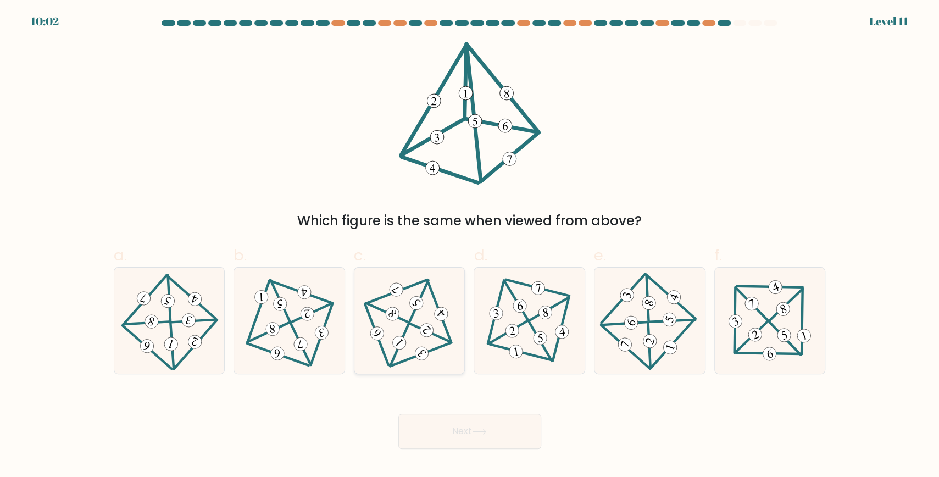
click at [405, 318] on icon at bounding box center [409, 320] width 87 height 85
click at [470, 246] on input "c." at bounding box center [470, 241] width 1 height 7
radio input "true"
click at [486, 374] on icon at bounding box center [479, 431] width 15 height 6
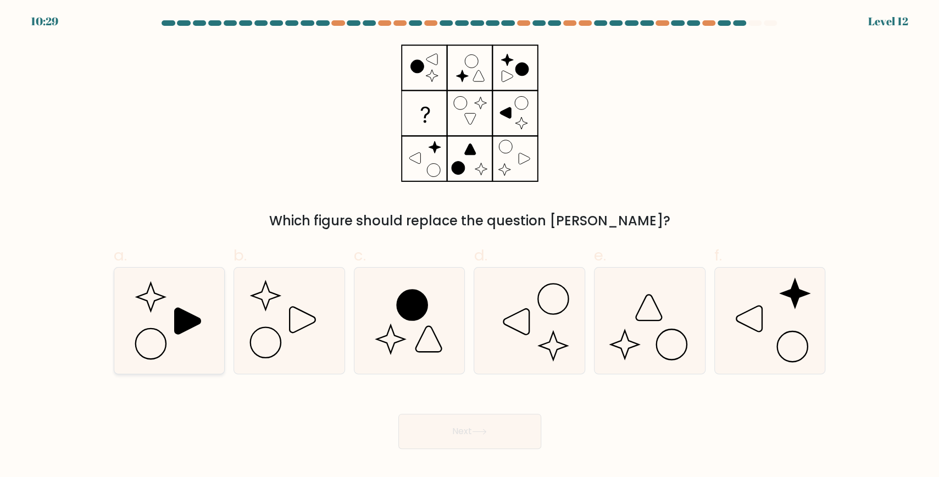
click at [200, 321] on icon at bounding box center [188, 321] width 26 height 26
click at [470, 246] on input "a." at bounding box center [470, 241] width 1 height 7
radio input "true"
click at [503, 374] on button "Next" at bounding box center [469, 431] width 143 height 35
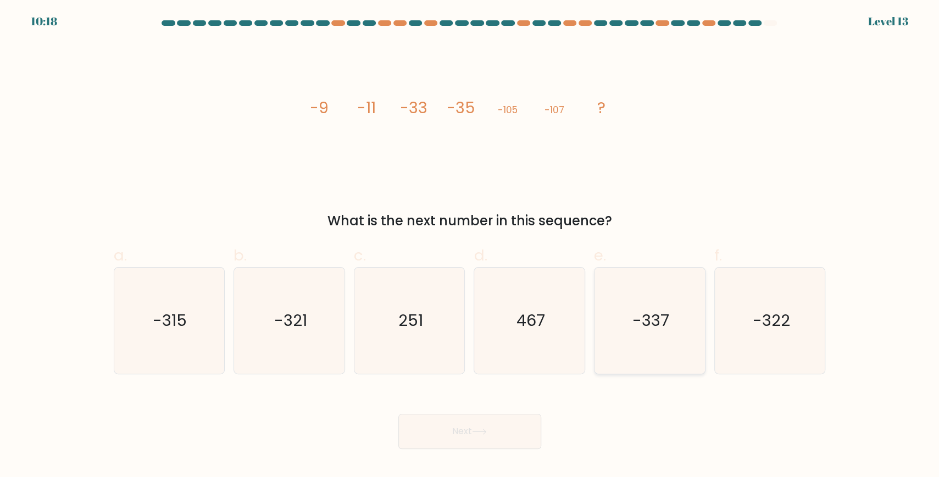
click at [522, 328] on icon "-337" at bounding box center [650, 321] width 106 height 106
click at [470, 246] on input "e. -337" at bounding box center [470, 241] width 1 height 7
radio input "true"
click at [494, 374] on button "Next" at bounding box center [469, 431] width 143 height 35
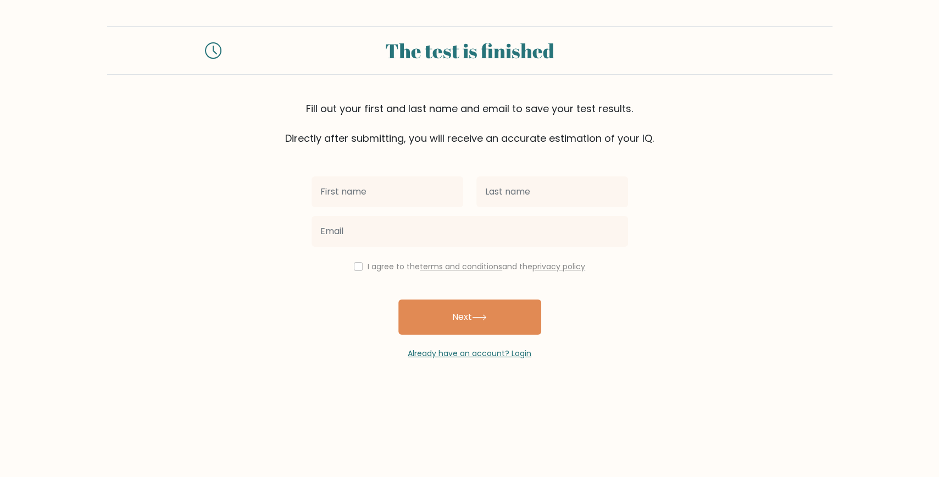
click at [382, 198] on input "text" at bounding box center [387, 191] width 152 height 31
type input "christine"
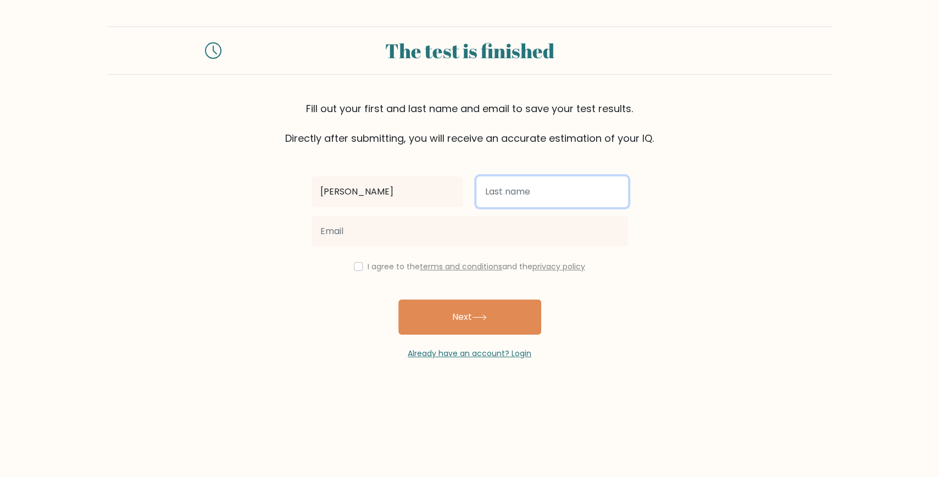
click at [539, 192] on input "text" at bounding box center [552, 191] width 152 height 31
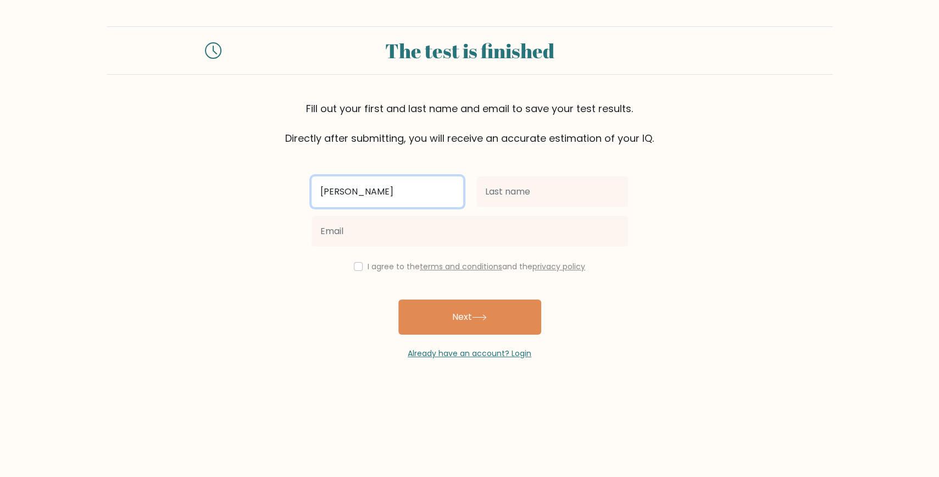
drag, startPoint x: 363, startPoint y: 193, endPoint x: 87, endPoint y: 187, distance: 276.4
click at [311, 187] on input "christine" at bounding box center [387, 191] width 152 height 31
type input "[PERSON_NAME]"
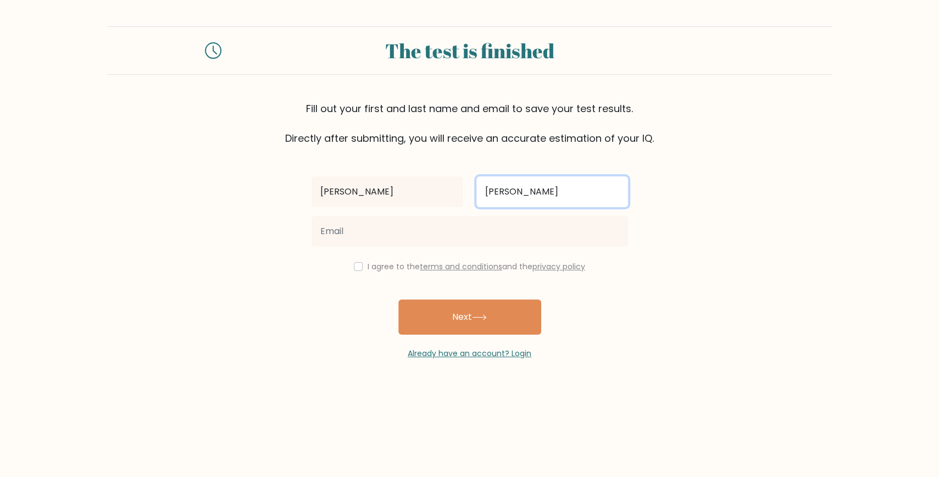
type input "[PERSON_NAME]"
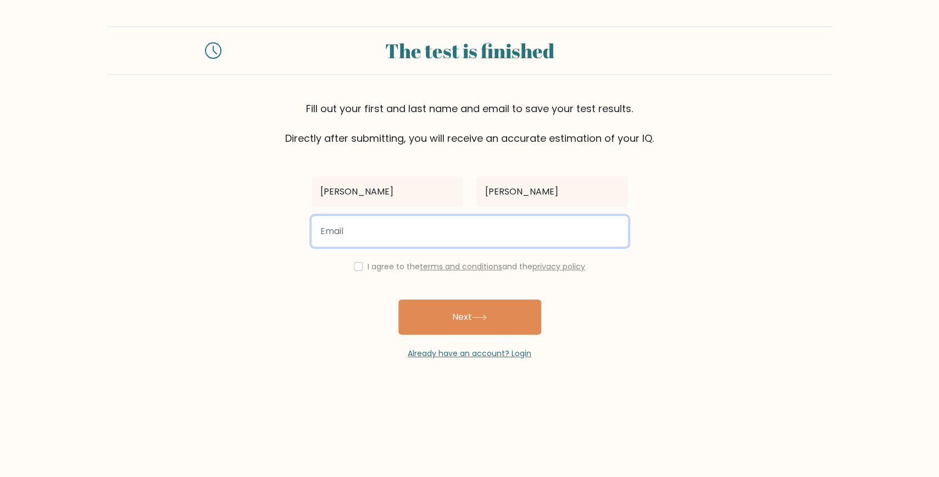
click at [418, 222] on input "email" at bounding box center [469, 231] width 316 height 31
type input "christine.franco@awcp.com.ph"
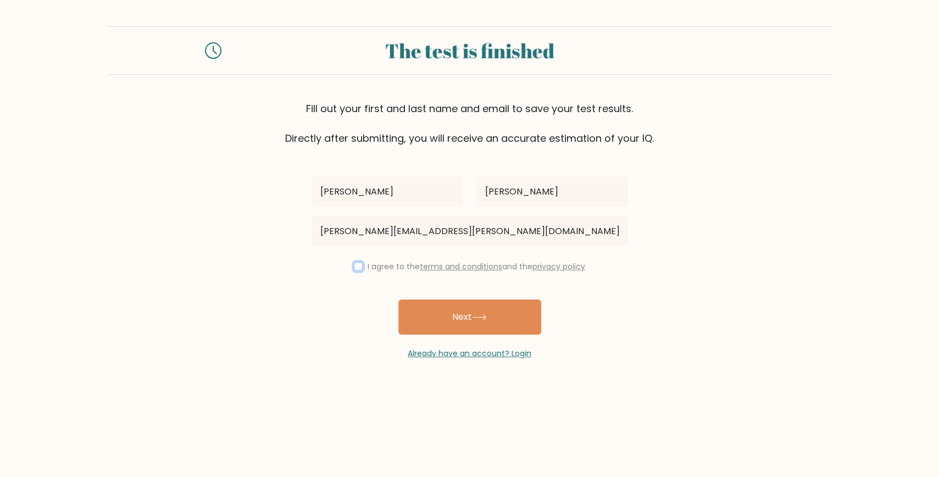
click at [357, 268] on input "checkbox" at bounding box center [358, 266] width 9 height 9
checkbox input "true"
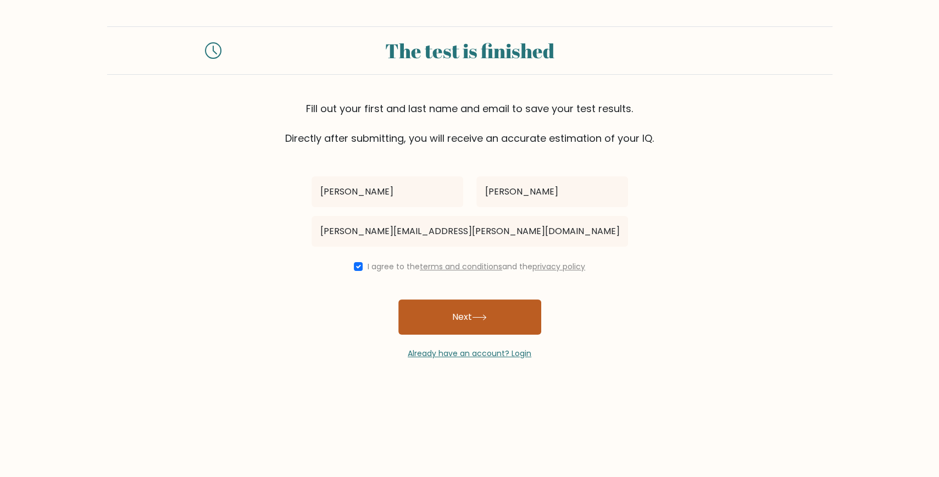
click at [487, 325] on button "Next" at bounding box center [469, 316] width 143 height 35
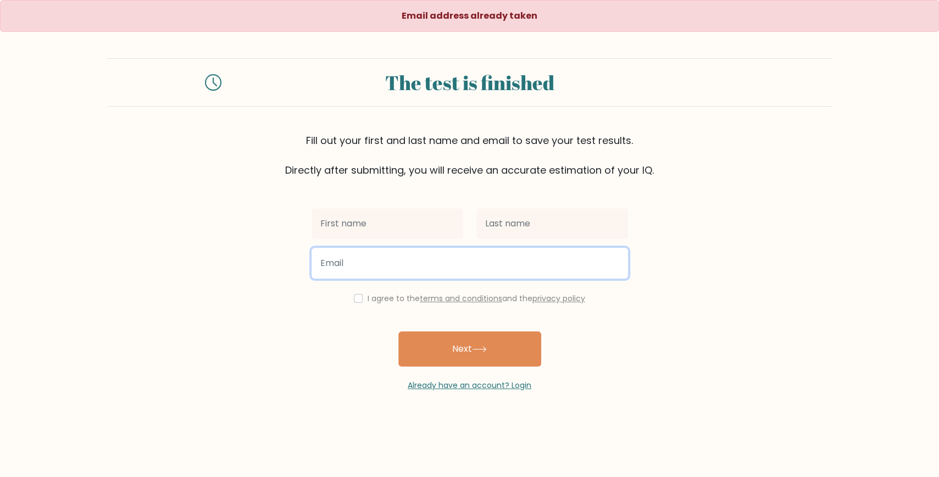
click at [358, 255] on input "email" at bounding box center [469, 263] width 316 height 31
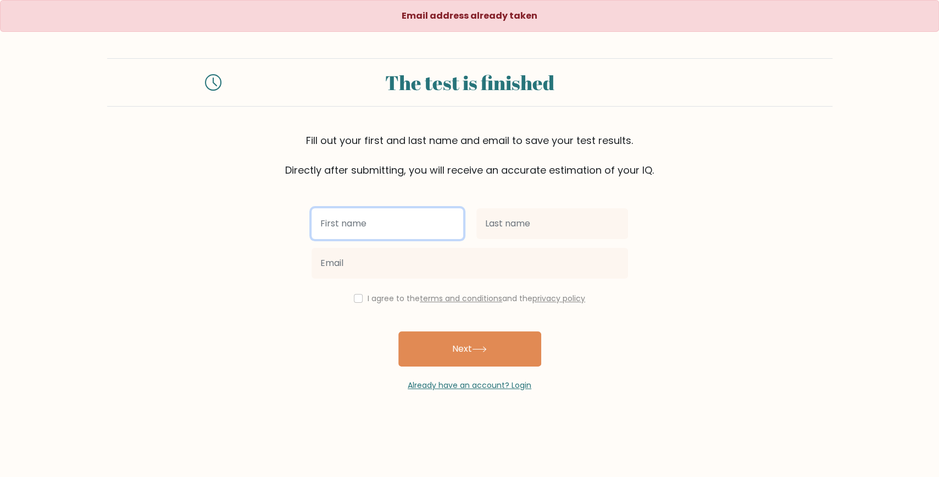
click at [357, 219] on input "text" at bounding box center [387, 223] width 152 height 31
type input "[PERSON_NAME]"
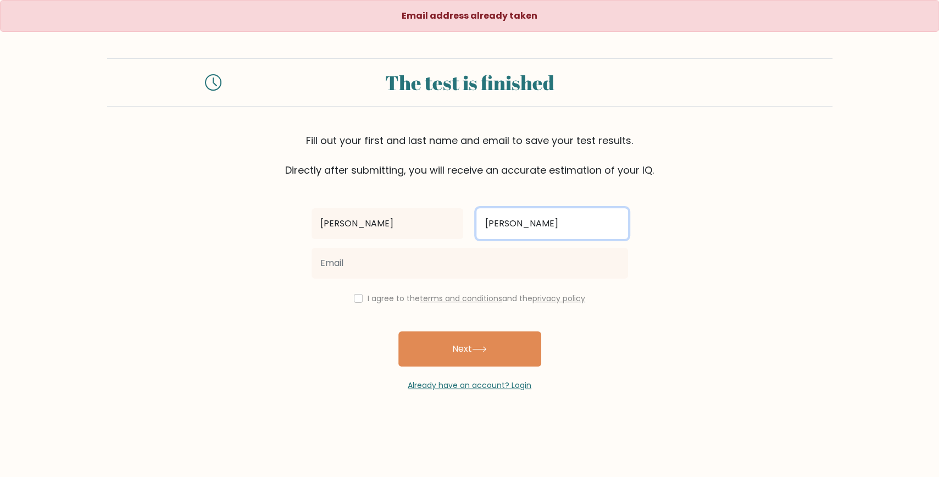
type input "[PERSON_NAME]"
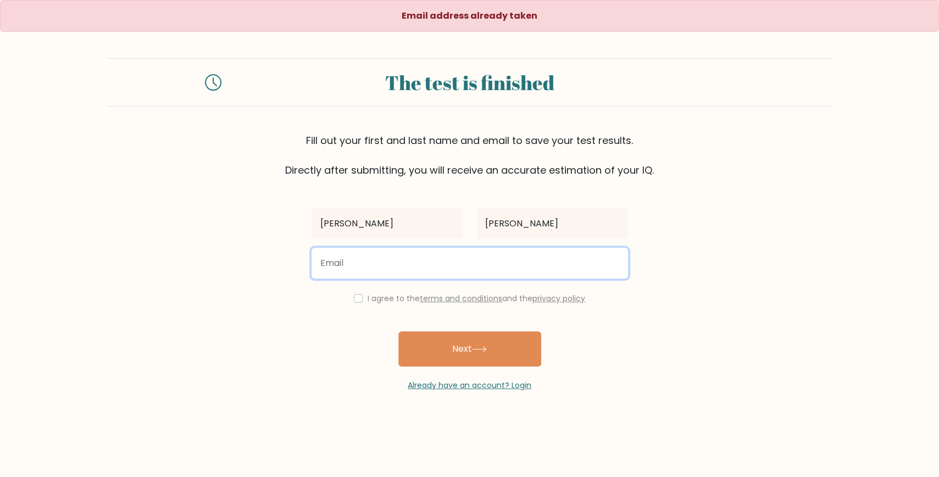
type input "f"
type input "[EMAIL_ADDRESS][DOMAIN_NAME]"
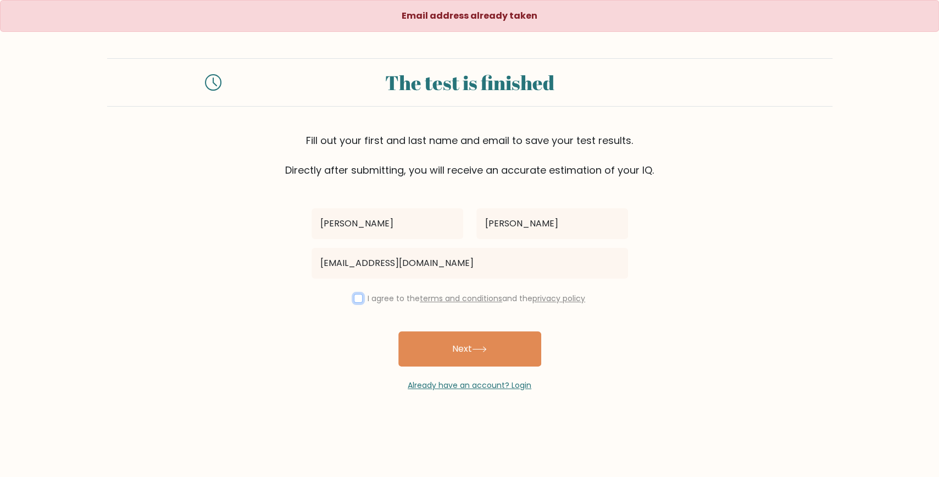
click at [354, 296] on input "checkbox" at bounding box center [358, 298] width 9 height 9
checkbox input "true"
click at [484, 347] on icon at bounding box center [479, 349] width 15 height 6
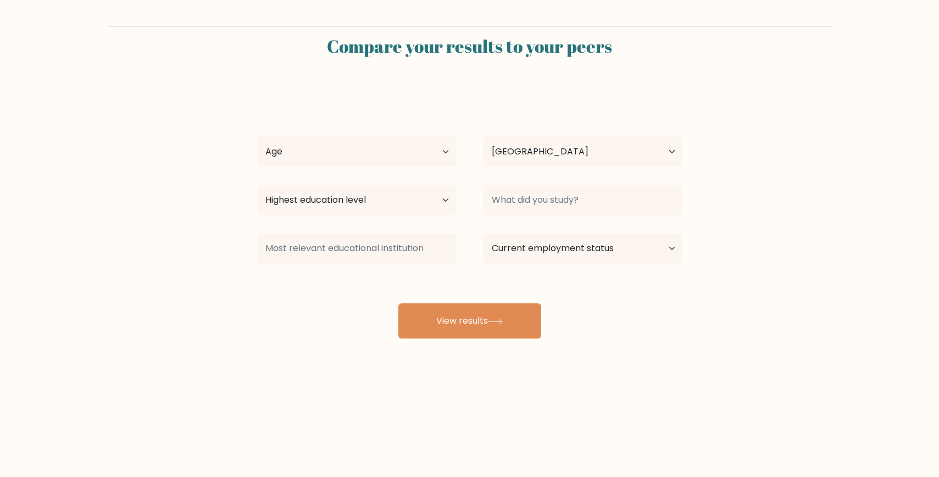
select select "PH"
select select "35_44"
click option "[DEMOGRAPHIC_DATA]" at bounding box center [0, 0] width 0 height 0
select select "bachelors_degree"
click option "Bachelor's degree" at bounding box center [0, 0] width 0 height 0
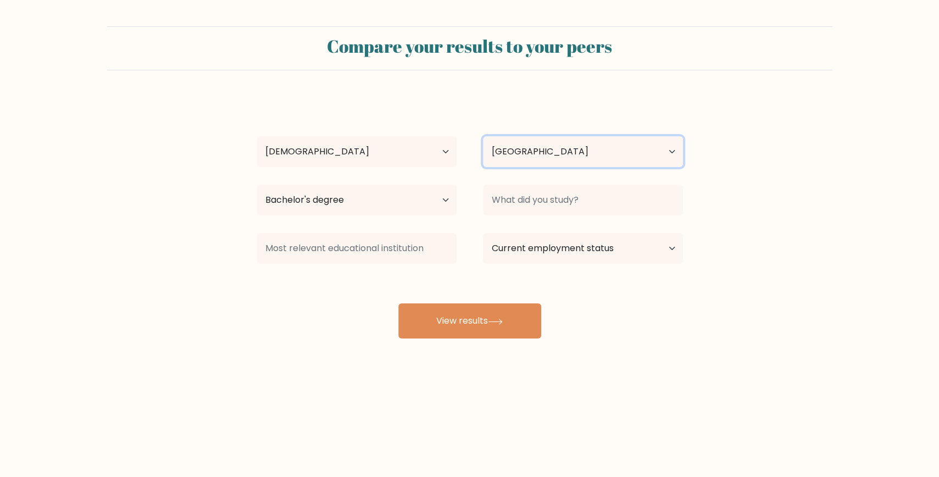
click at [553, 147] on select "Country Afghanistan Albania Algeria American Samoa Andorra Angola Anguilla Anta…" at bounding box center [583, 151] width 200 height 31
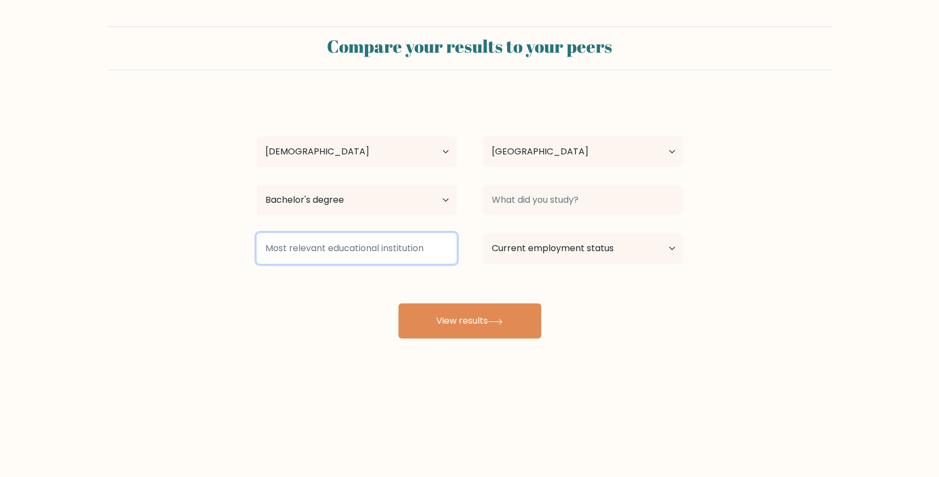
click at [329, 249] on input at bounding box center [357, 248] width 200 height 31
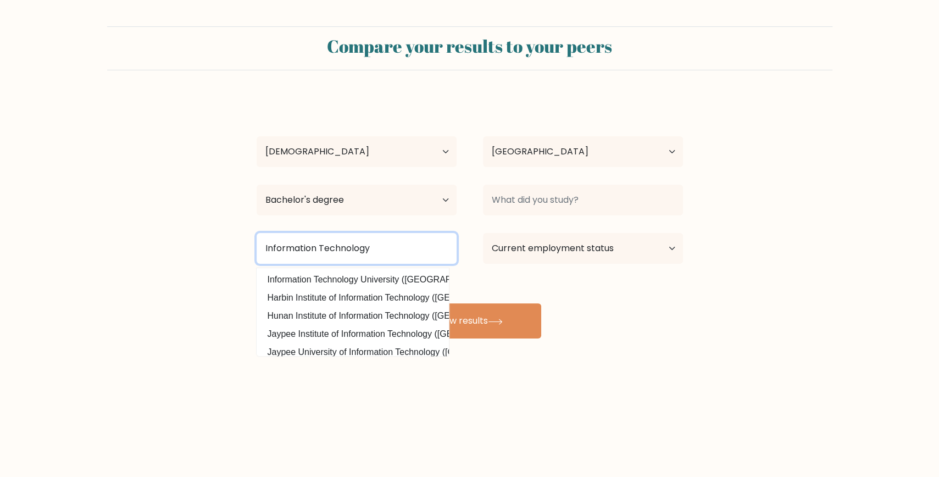
type input "Information Technology"
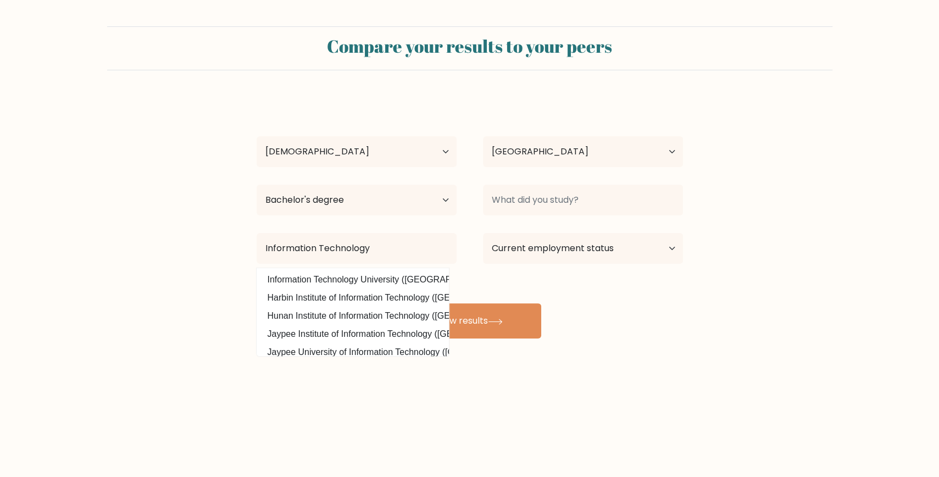
click at [638, 385] on div "Compare your results to your peers Christine Franco Age Under 18 years old 18-2…" at bounding box center [469, 208] width 939 height 416
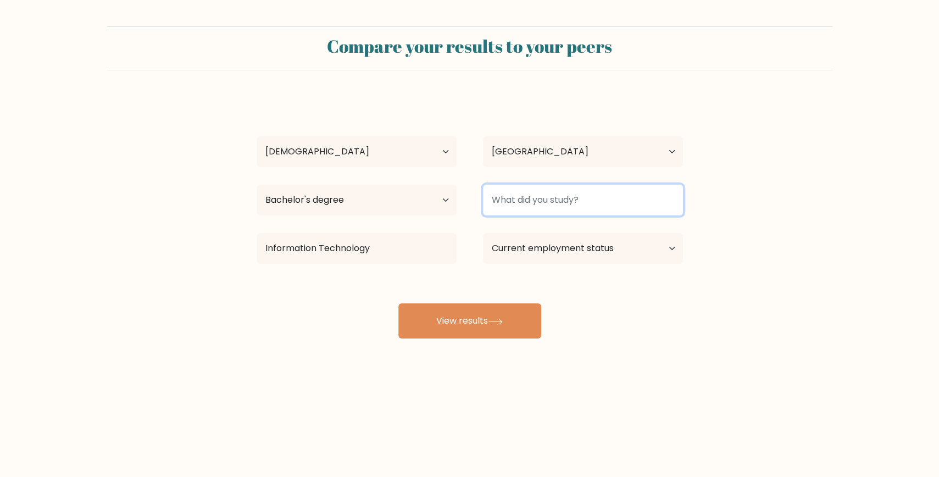
click at [612, 196] on input at bounding box center [583, 200] width 200 height 31
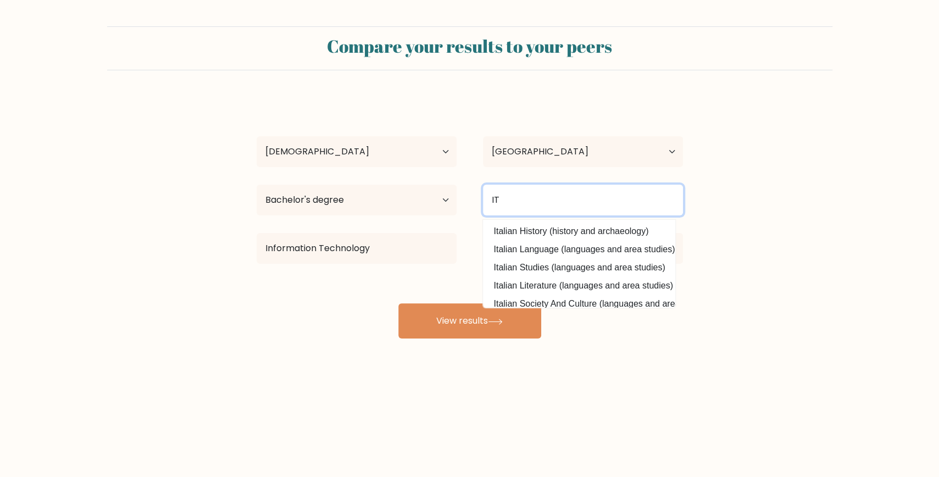
type input "IT"
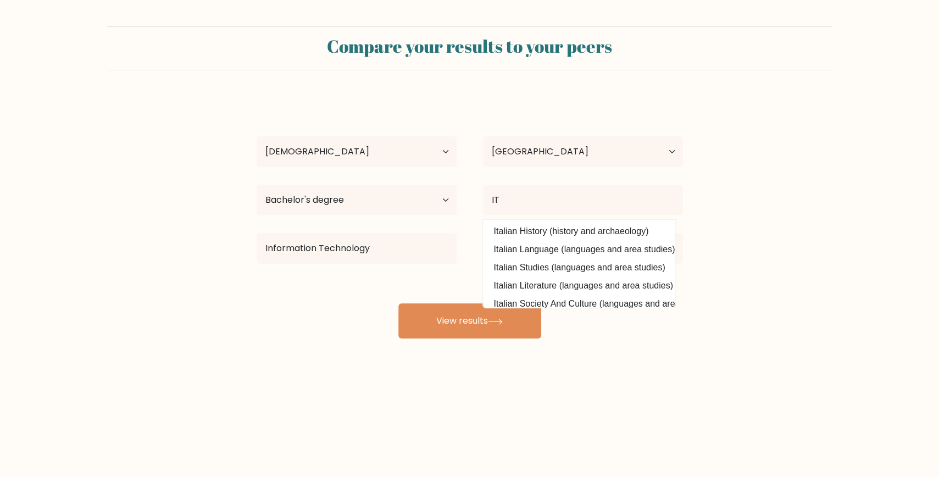
click at [756, 203] on form "Compare your results to your peers Christine Franco Age Under 18 years old 18-2…" at bounding box center [469, 182] width 939 height 312
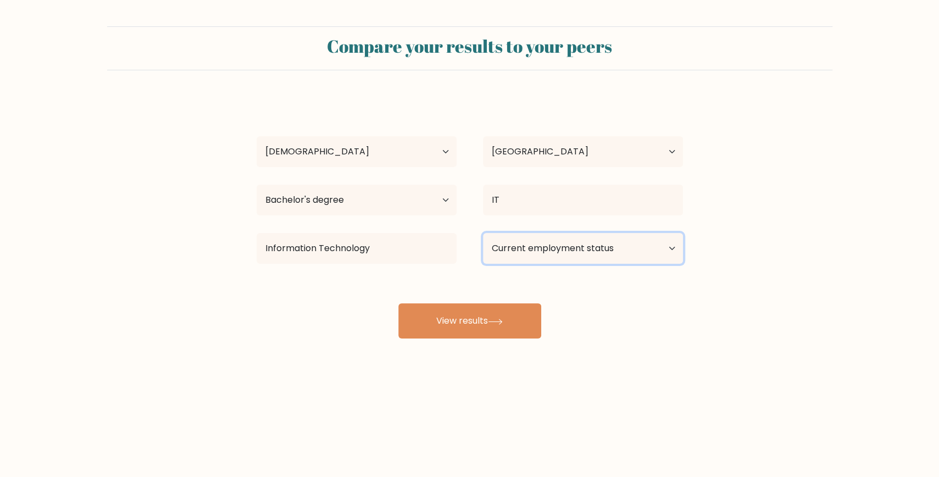
select select "employed"
click option "Employed" at bounding box center [0, 0] width 0 height 0
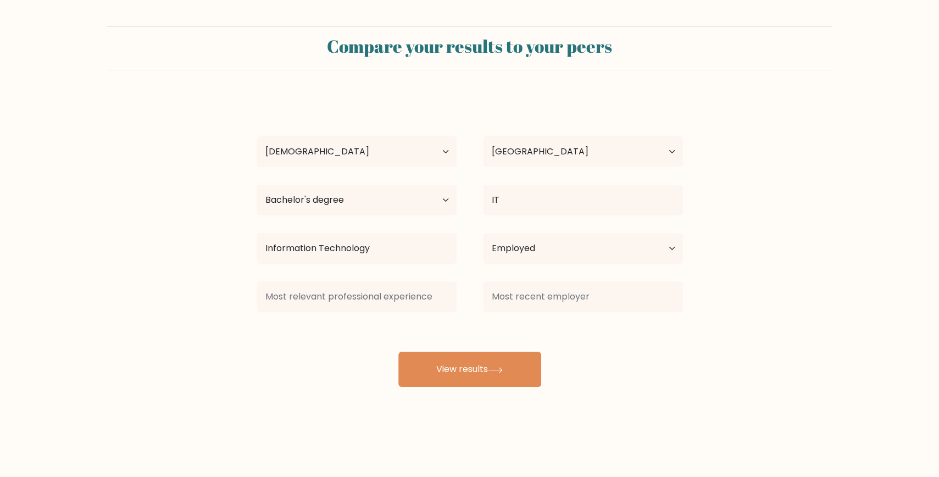
click at [462, 325] on div "Christine Franco Age Under 18 years old 18-24 years old 25-34 years old 35-44 y…" at bounding box center [469, 242] width 439 height 290
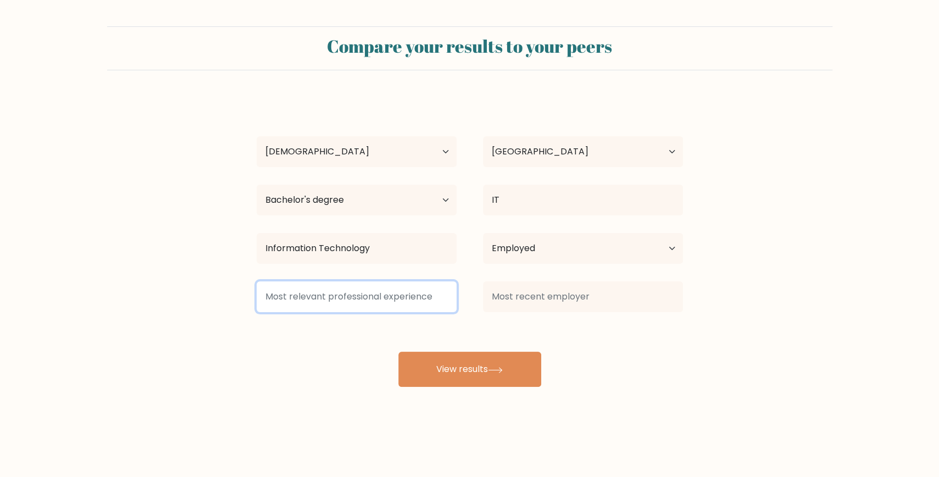
click at [338, 301] on input at bounding box center [357, 296] width 200 height 31
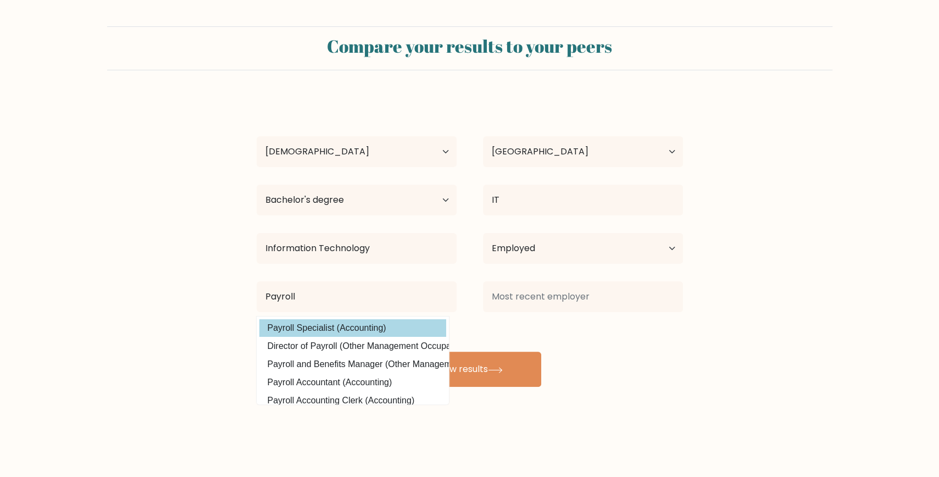
click at [380, 329] on option "Payroll Specialist (Accounting)" at bounding box center [352, 328] width 187 height 18
type input "Payroll Specialist"
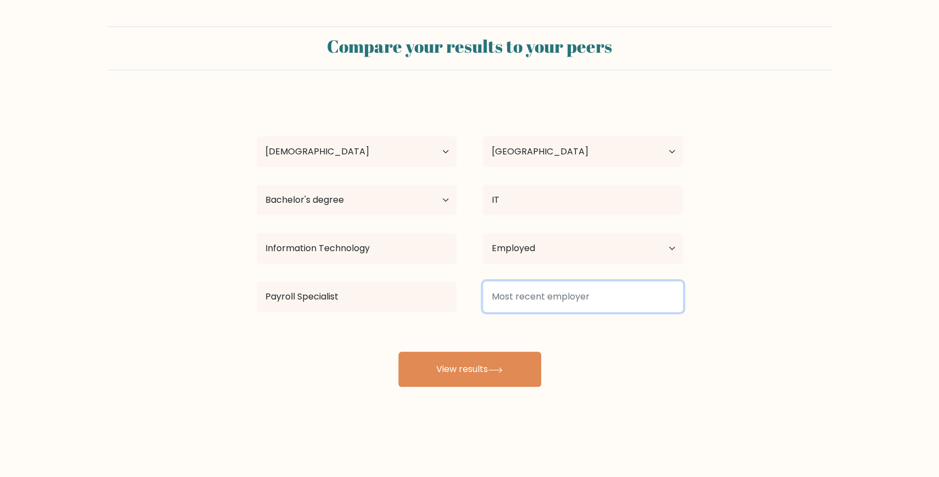
click at [604, 308] on input at bounding box center [583, 296] width 200 height 31
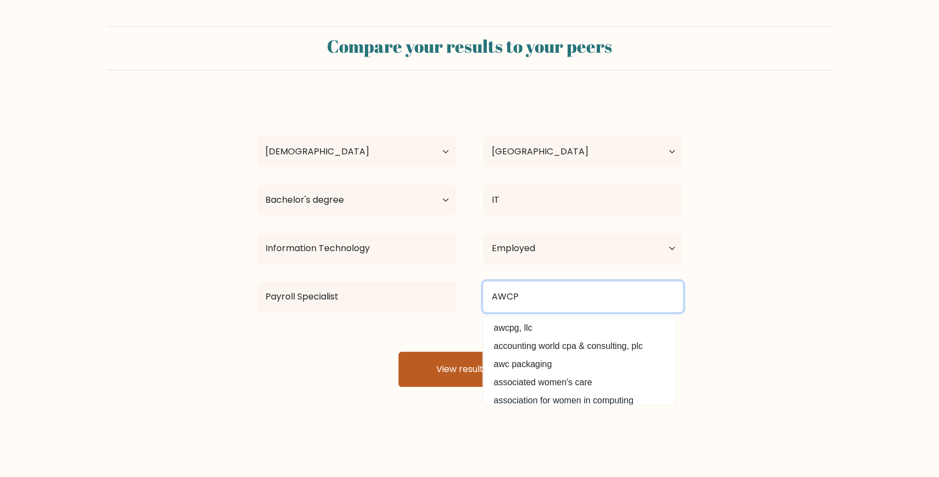
type input "AWCP"
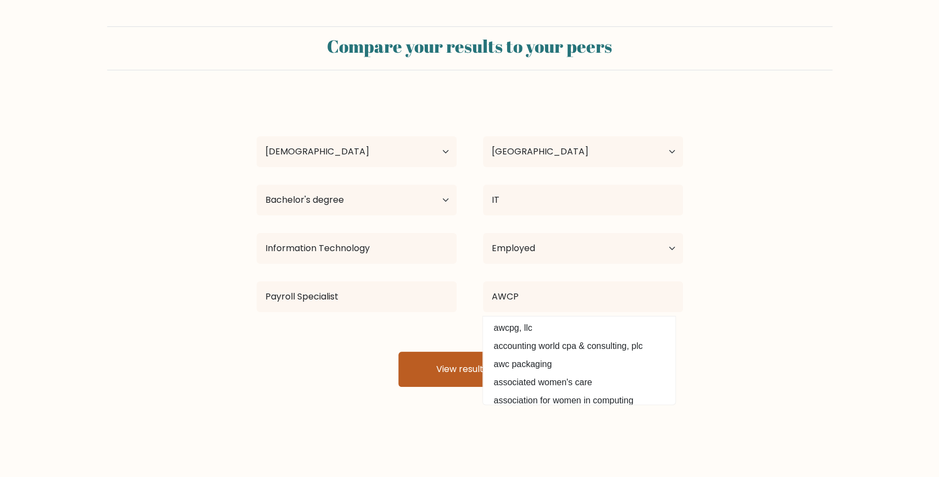
click at [438, 366] on button "View results" at bounding box center [469, 369] width 143 height 35
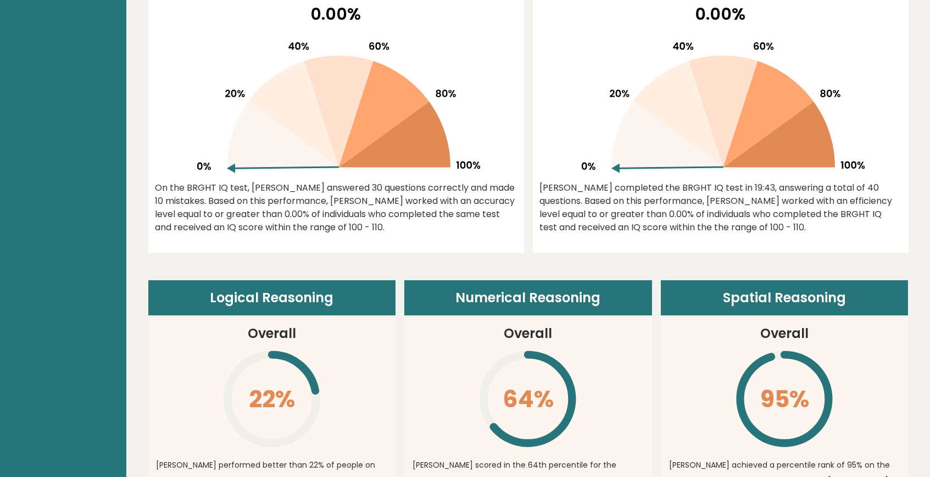
scroll to position [54, 0]
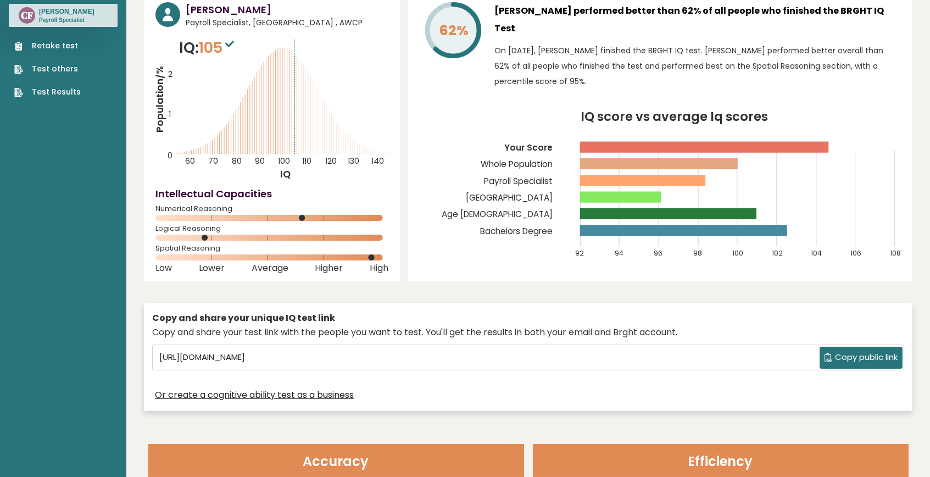
click at [294, 153] on icon "Population/% IQ 0 1 2 60 70 80 90 100 110 120 130 140" at bounding box center [271, 109] width 233 height 144
click at [244, 88] on icon "Population/% IQ 0 1 2 60 70 80 90 100 110 120 130 140" at bounding box center [271, 109] width 233 height 144
click at [224, 40] on span "105" at bounding box center [218, 47] width 38 height 20
click at [232, 45] on icon at bounding box center [229, 44] width 9 height 7
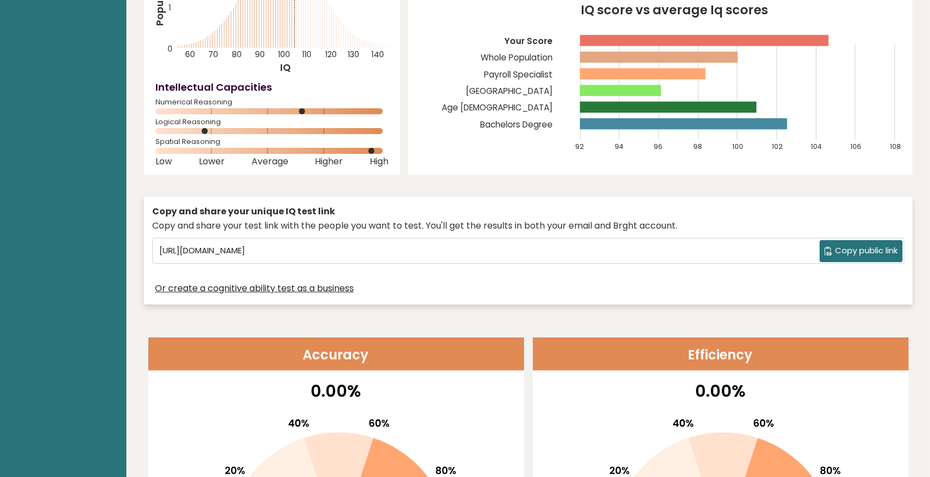
scroll to position [0, 0]
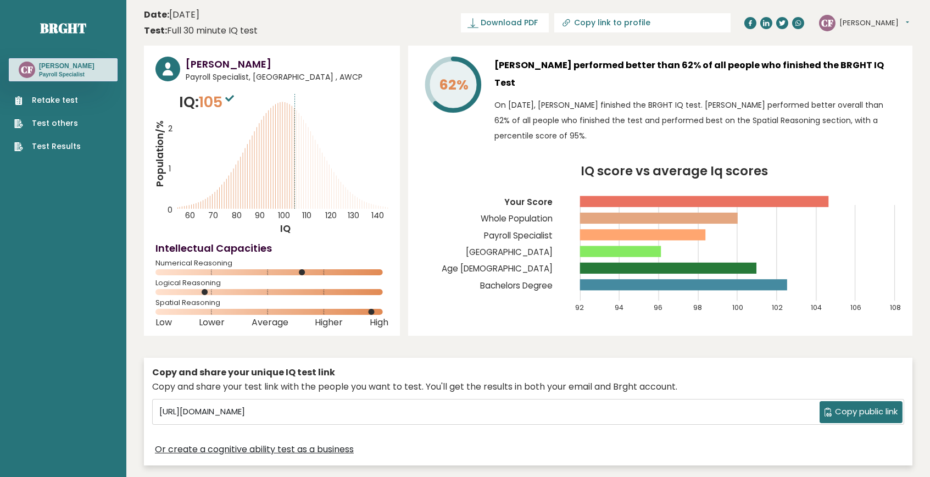
click at [877, 23] on button "Christine" at bounding box center [874, 23] width 70 height 11
click at [862, 73] on link "Settings" at bounding box center [868, 70] width 56 height 15
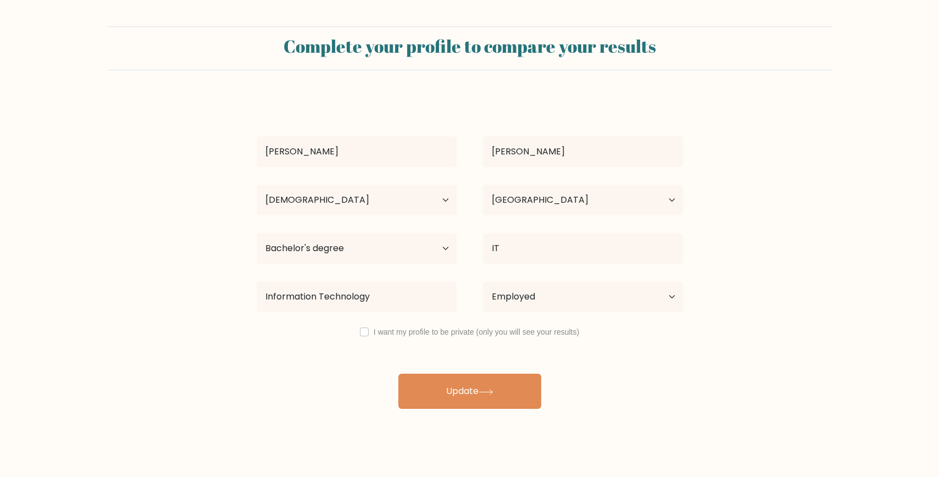
select select "35_44"
select select "PH"
select select "bachelors_degree"
select select "employed"
click at [364, 332] on input "checkbox" at bounding box center [364, 331] width 9 height 9
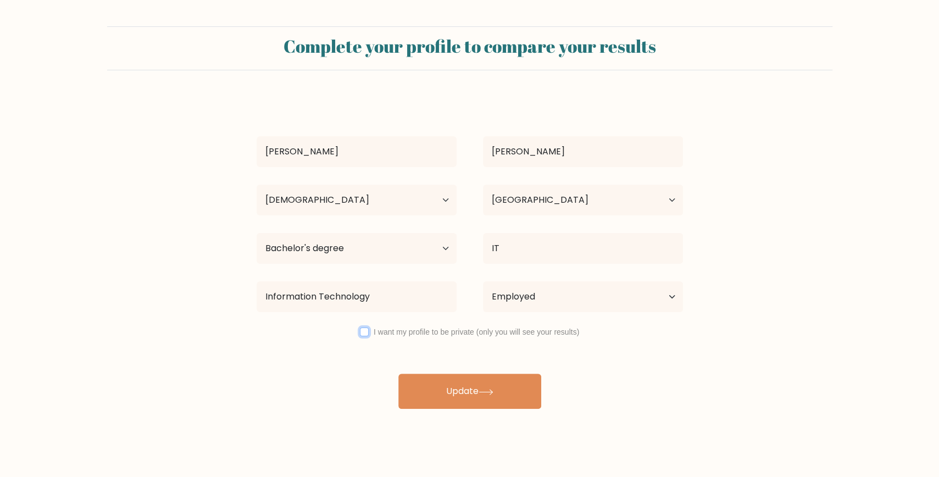
checkbox input "true"
click at [491, 396] on button "Update" at bounding box center [469, 391] width 143 height 35
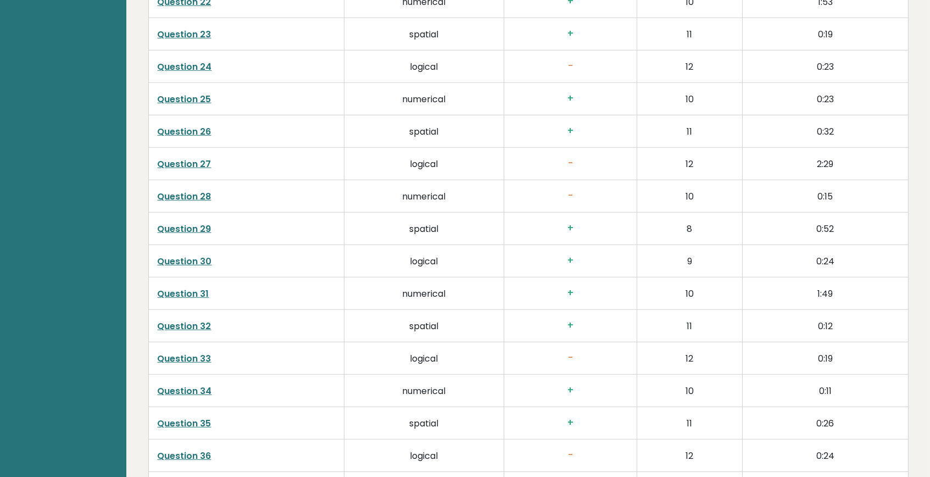
scroll to position [2773, 0]
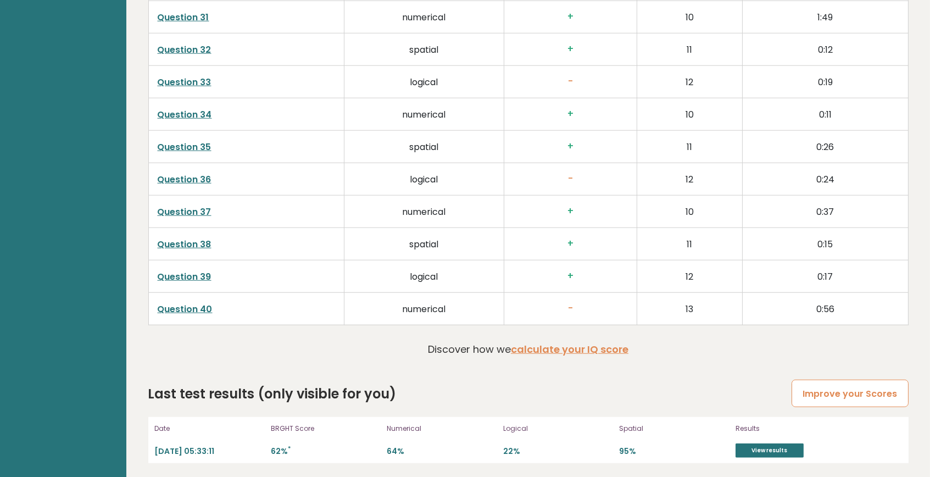
click at [845, 390] on link "Improve your Scores" at bounding box center [850, 394] width 116 height 28
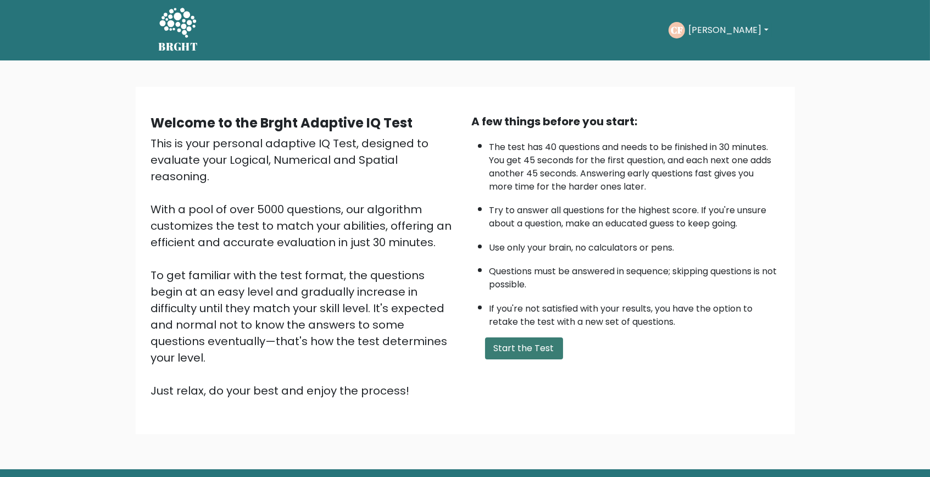
click at [513, 359] on button "Start the Test" at bounding box center [524, 348] width 78 height 22
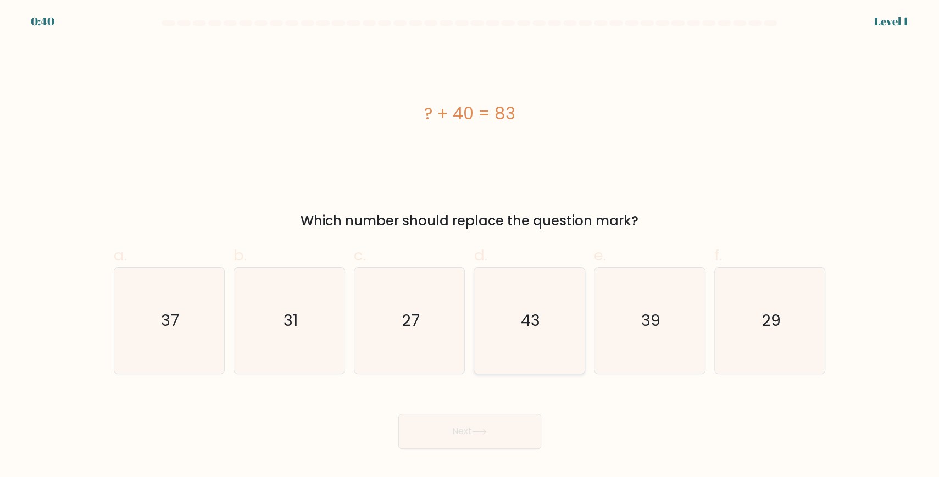
click at [553, 322] on icon "43" at bounding box center [529, 321] width 106 height 106
click at [470, 246] on input "d. 43" at bounding box center [470, 241] width 1 height 7
radio input "true"
click at [475, 422] on button "Next" at bounding box center [469, 431] width 143 height 35
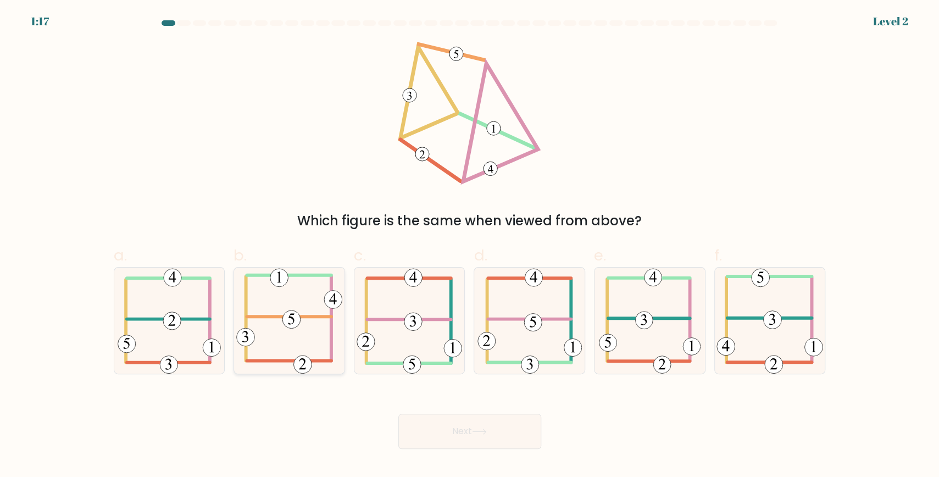
click at [307, 332] on icon at bounding box center [289, 321] width 106 height 106
click at [458, 433] on button "Next" at bounding box center [469, 431] width 143 height 35
click at [485, 430] on icon at bounding box center [479, 431] width 15 height 6
click at [298, 347] on icon at bounding box center [289, 321] width 106 height 106
click at [470, 246] on input "b." at bounding box center [470, 241] width 1 height 7
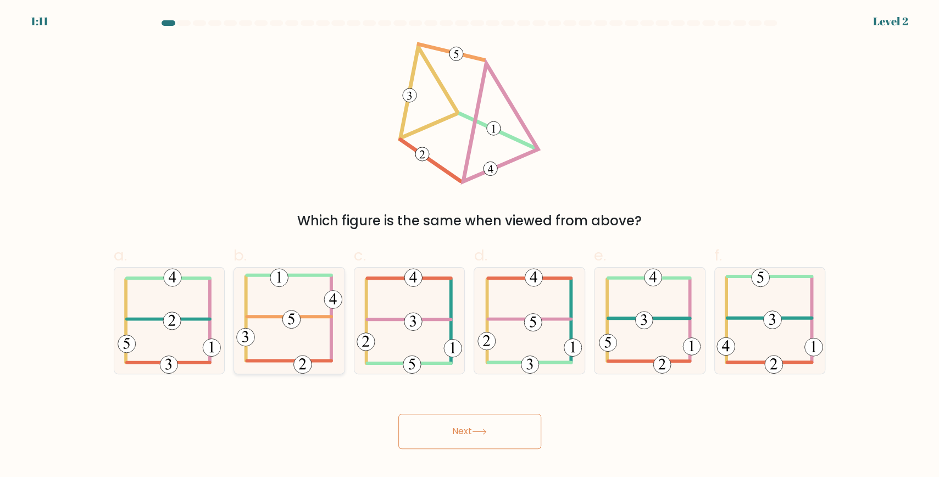
radio input "true"
click at [464, 426] on button "Next" at bounding box center [469, 431] width 143 height 35
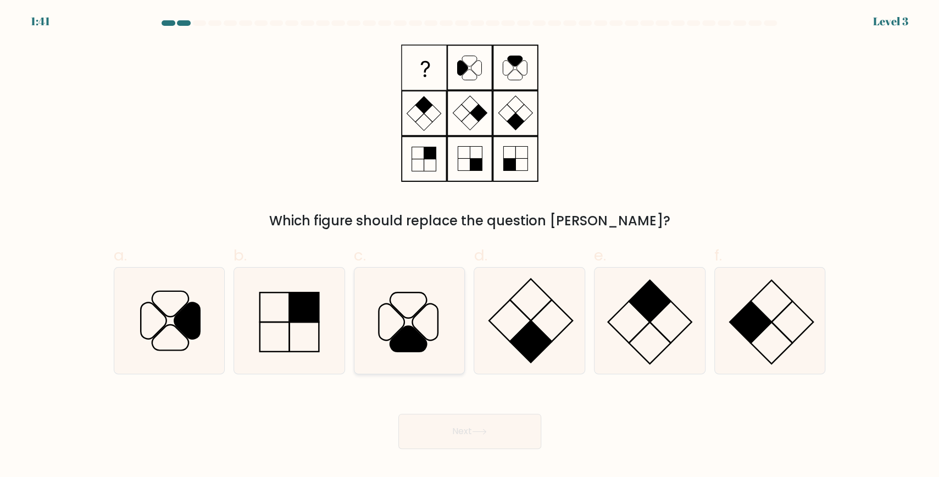
click at [421, 329] on icon at bounding box center [410, 321] width 106 height 106
click at [470, 246] on input "c." at bounding box center [470, 241] width 1 height 7
radio input "true"
click at [482, 429] on icon at bounding box center [479, 431] width 15 height 6
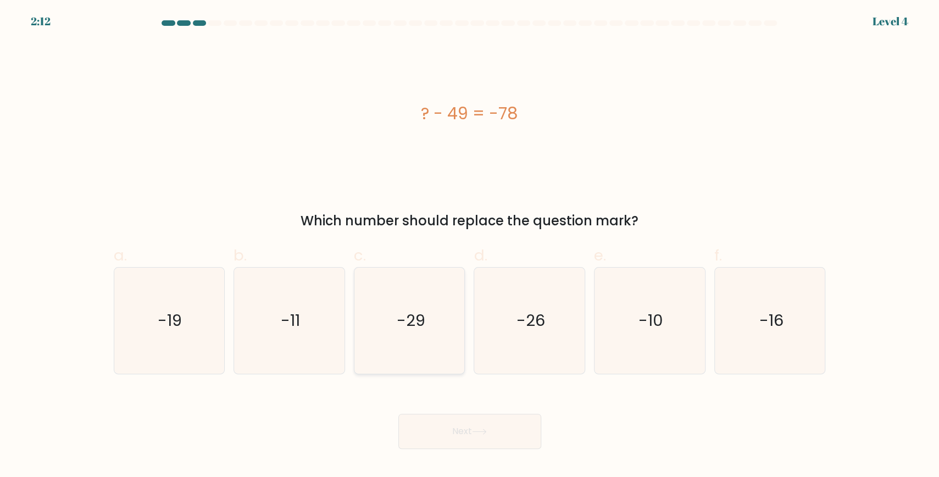
click at [444, 336] on icon "-29" at bounding box center [410, 321] width 106 height 106
click at [470, 246] on input "c. -29" at bounding box center [470, 241] width 1 height 7
radio input "true"
click at [492, 427] on button "Next" at bounding box center [469, 431] width 143 height 35
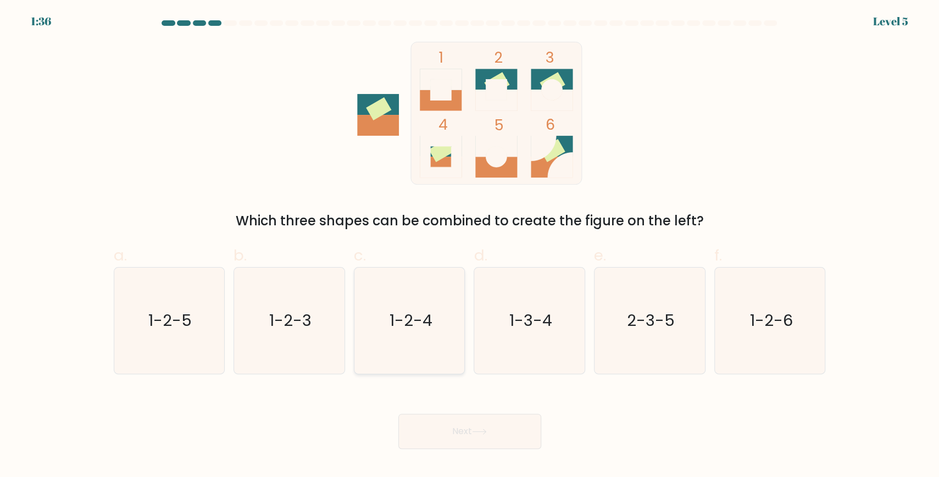
click at [425, 338] on icon "1-2-4" at bounding box center [410, 321] width 106 height 106
click at [470, 246] on input "c. 1-2-4" at bounding box center [470, 241] width 1 height 7
radio input "true"
click at [482, 438] on button "Next" at bounding box center [469, 431] width 143 height 35
